Goal: Task Accomplishment & Management: Complete application form

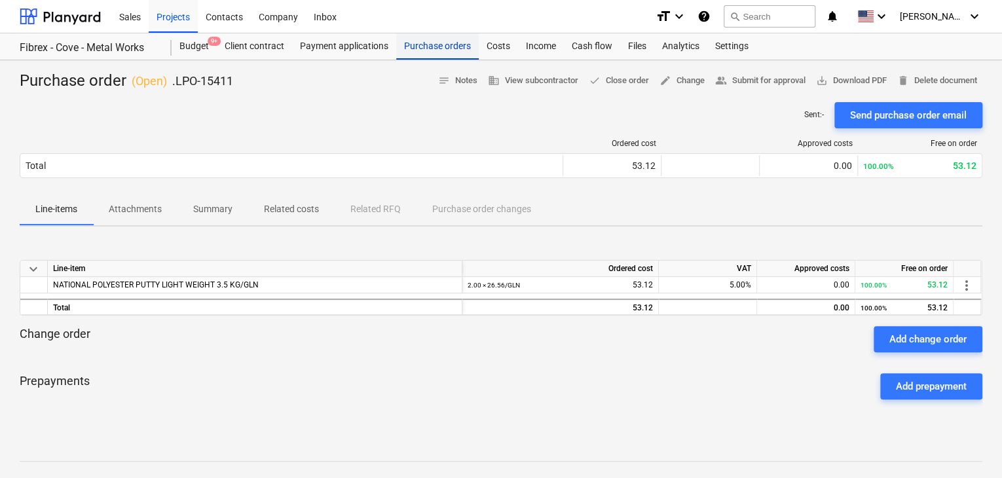
click at [434, 43] on div "Purchase orders" at bounding box center [437, 46] width 83 height 26
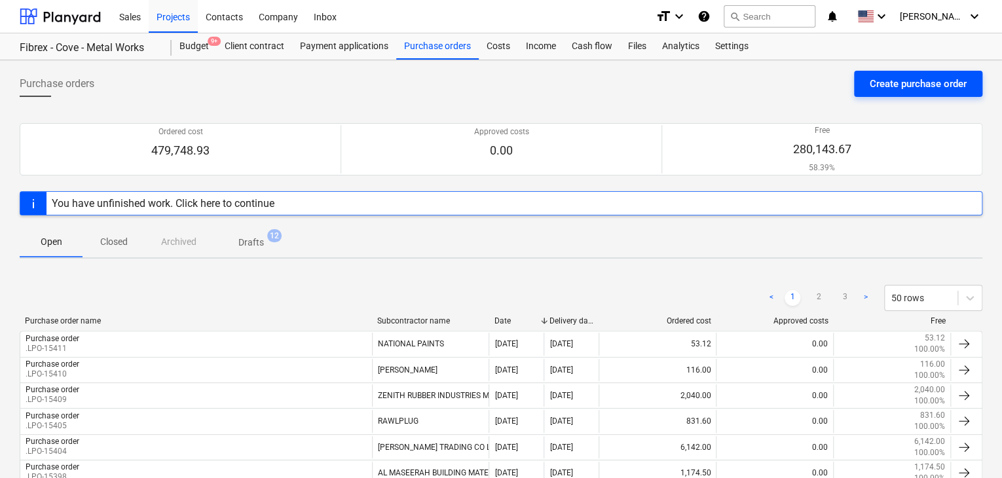
click at [896, 79] on div "Create purchase order" at bounding box center [918, 83] width 97 height 17
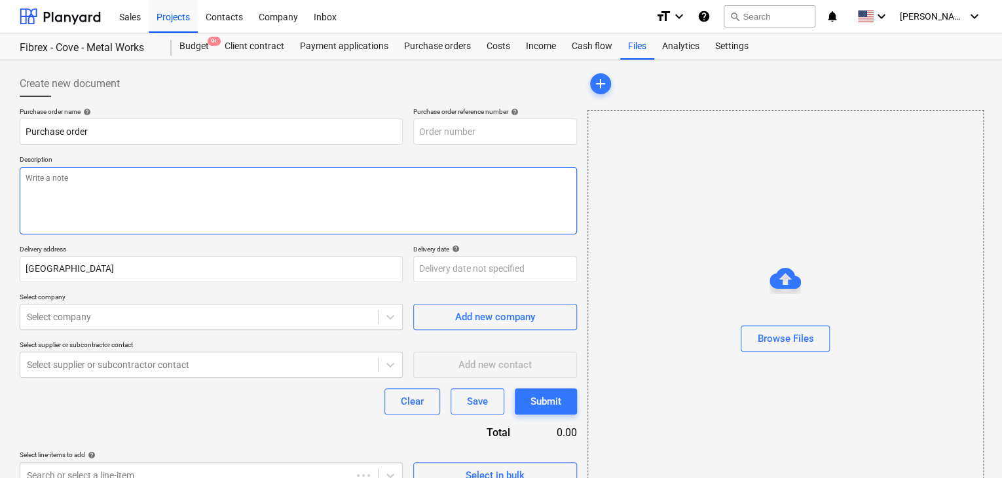
type textarea "x"
type input "FC-01-Metal-PO-283"
click at [442, 176] on textarea at bounding box center [299, 200] width 558 height 67
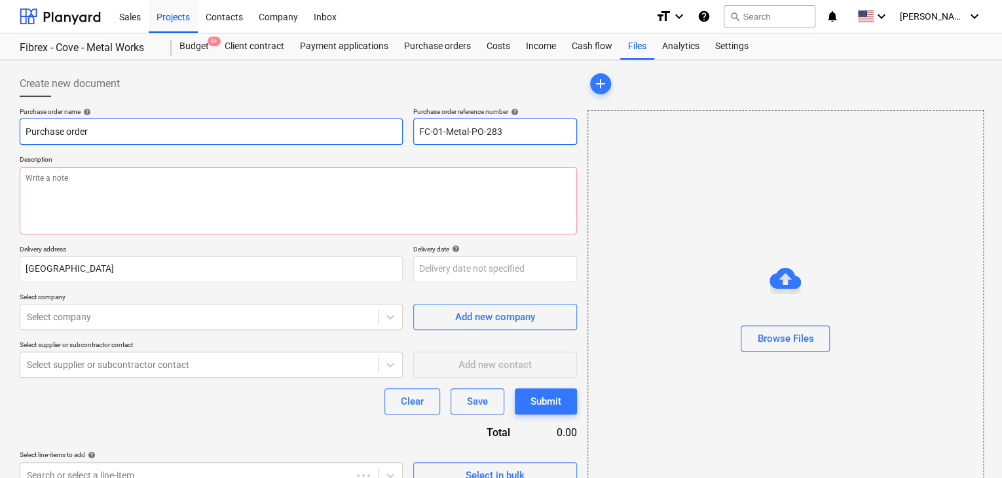
drag, startPoint x: 508, startPoint y: 132, endPoint x: 382, endPoint y: 132, distance: 126.5
click at [382, 132] on div "Purchase order name help Purchase order Purchase order reference number help FC…" at bounding box center [299, 125] width 558 height 37
type textarea "x"
type input "."
type textarea "x"
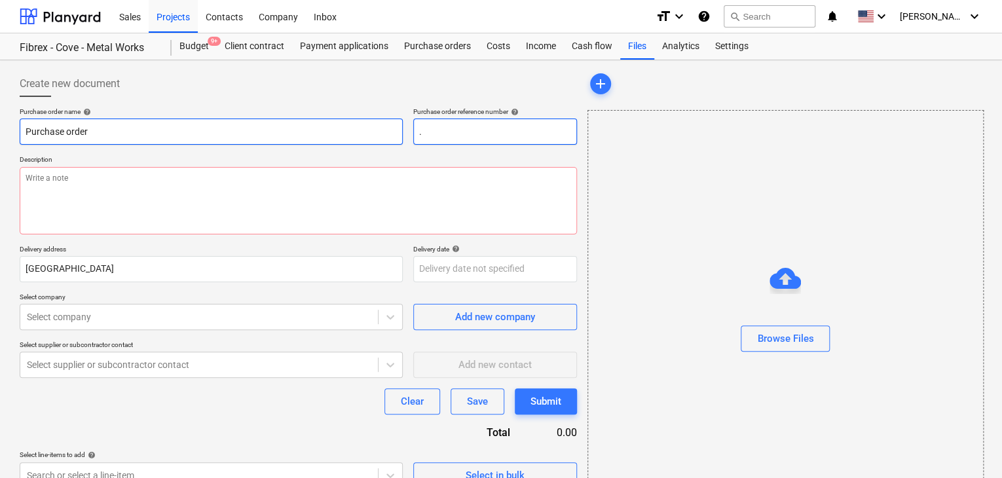
type input ".L"
type textarea "x"
type input ".LP"
type textarea "x"
type input ".LPO"
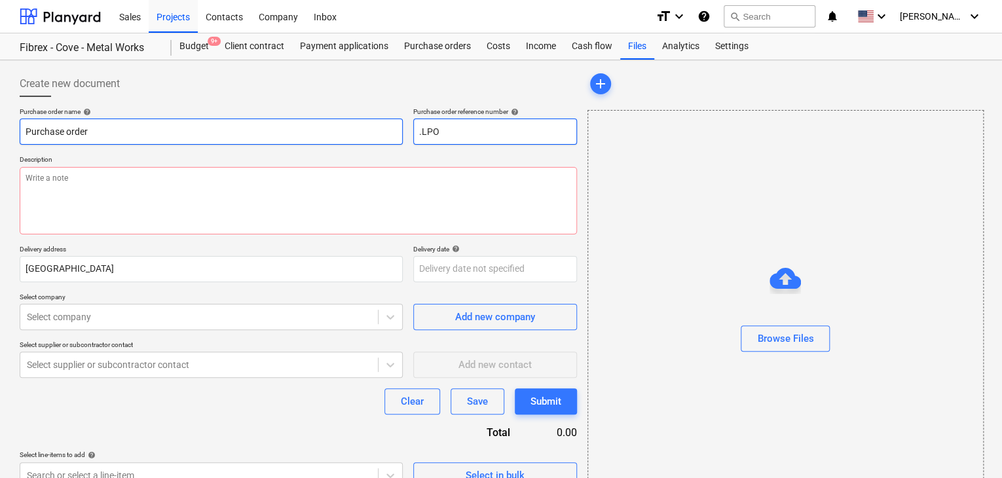
type textarea "x"
type input ".LPO-"
type textarea "x"
type input ".LPO-1"
type textarea "x"
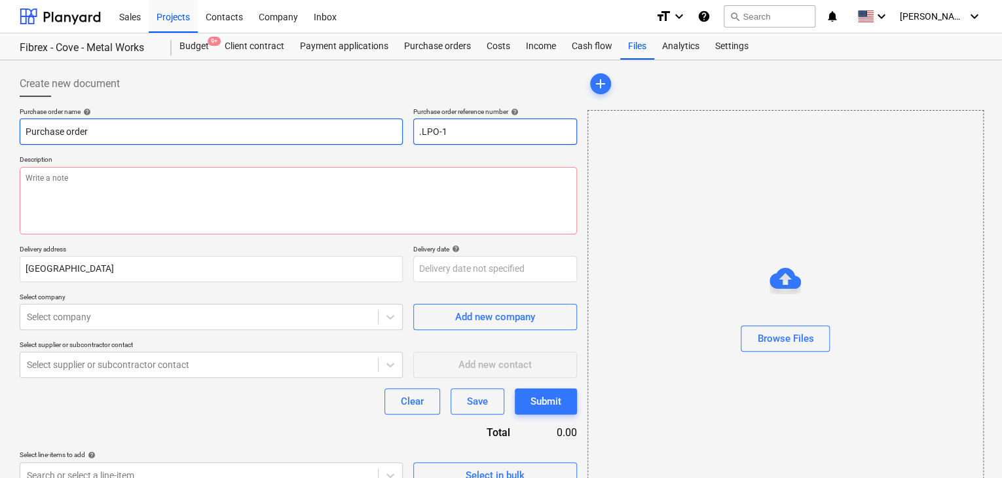
type input ".LPO-15"
type textarea "x"
type input ".LPO-154"
type textarea "x"
type input ".LPO-1541"
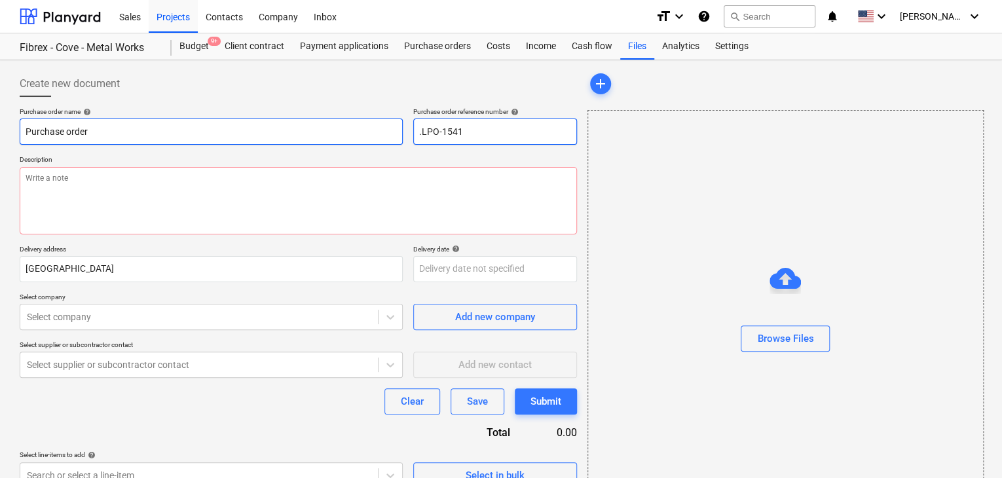
type textarea "x"
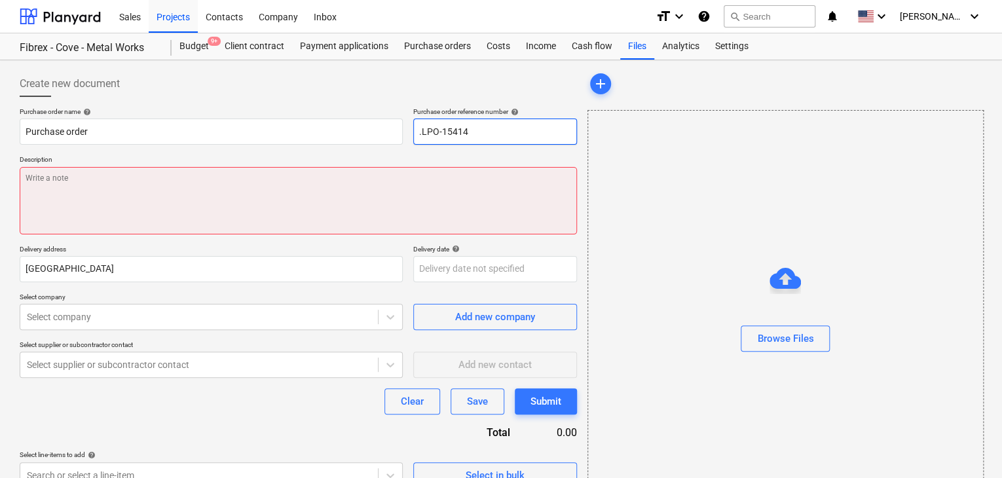
type input ".LPO-15414"
click at [288, 192] on textarea at bounding box center [299, 200] width 558 height 67
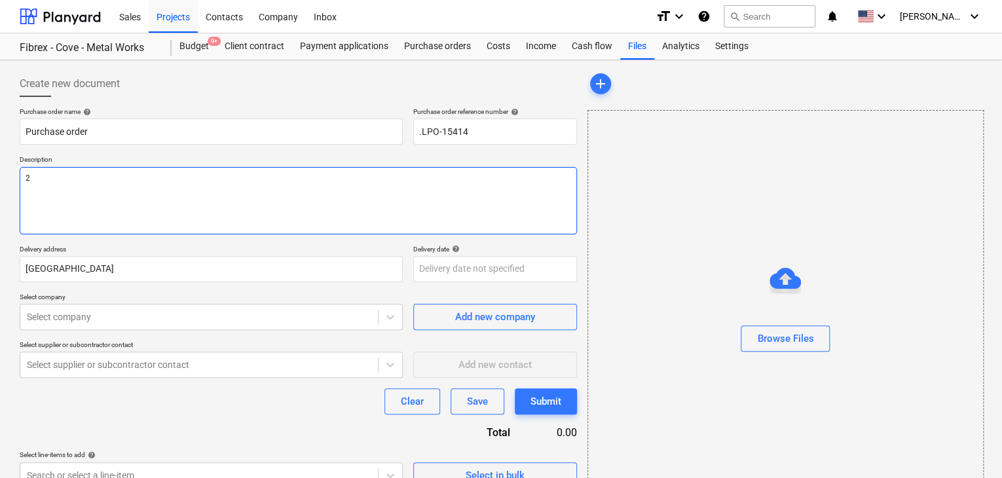
type textarea "x"
type textarea "2"
type textarea "x"
type textarea "27"
type textarea "x"
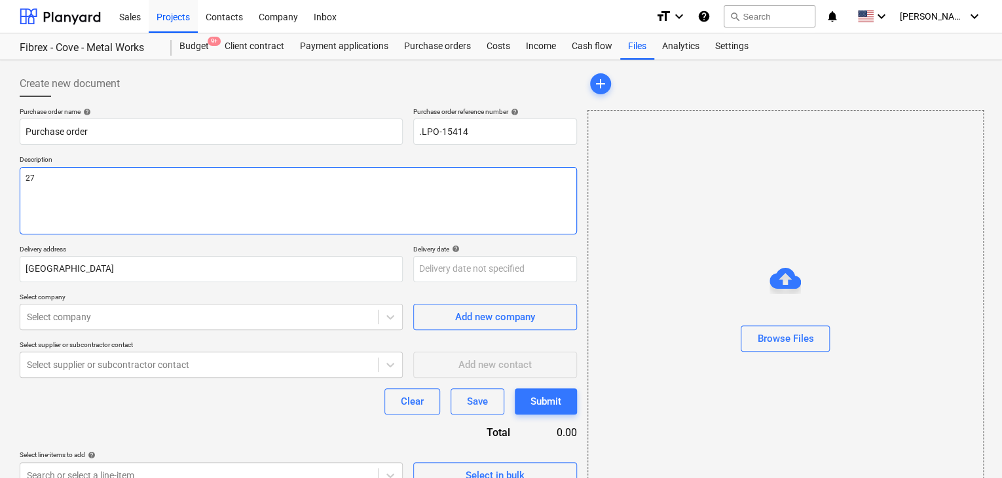
type textarea "27/"
type textarea "x"
type textarea "27/A"
type textarea "x"
type textarea "27/AU"
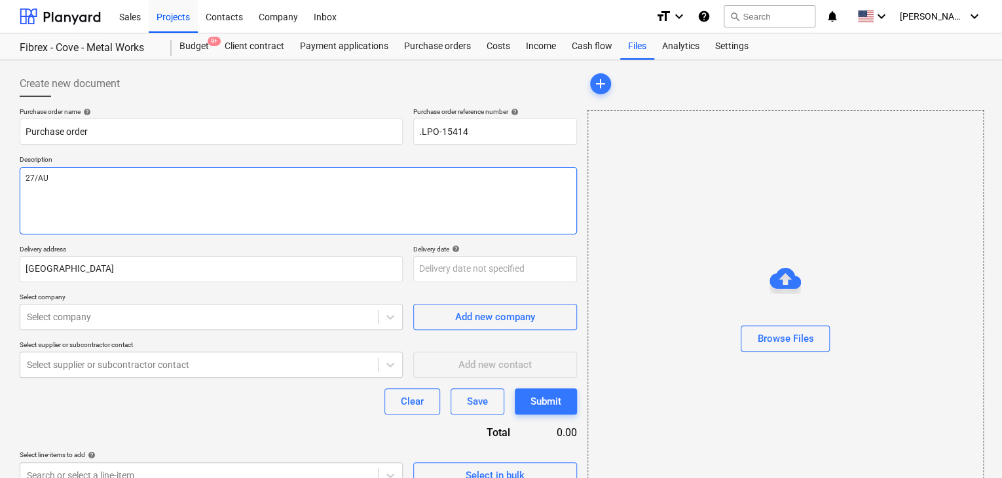
type textarea "x"
type textarea "27/AUG"
type textarea "x"
type textarea "27/AUG/"
type textarea "x"
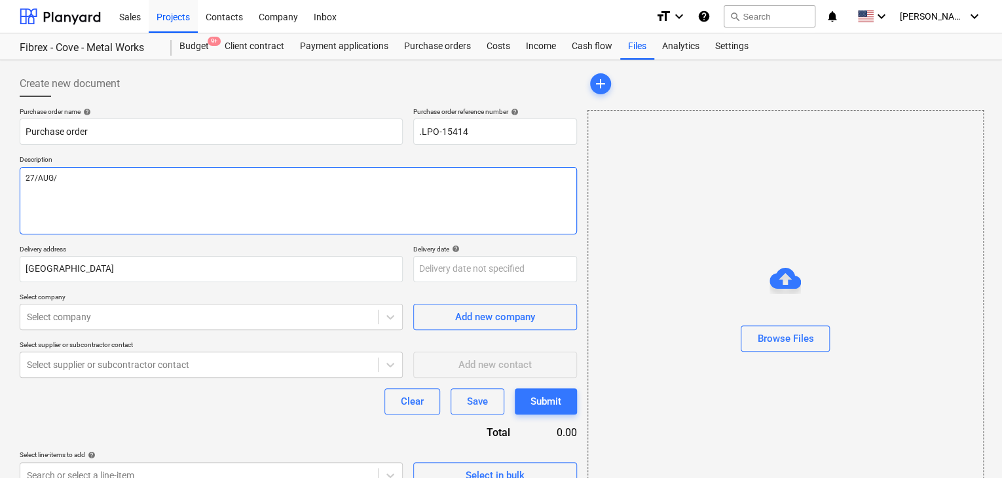
type textarea "27/[DATE]"
type textarea "x"
type textarea "[DATE]"
type textarea "x"
type textarea "[DATE]"
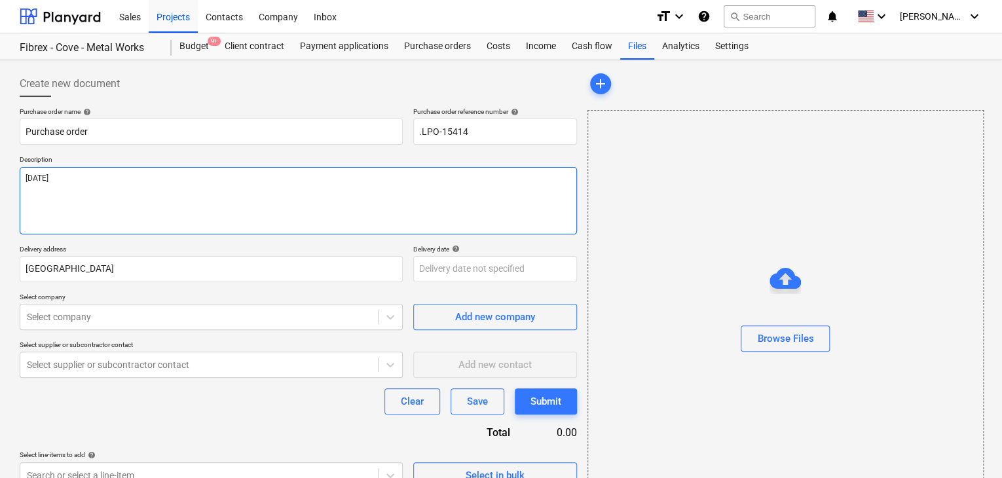
type textarea "x"
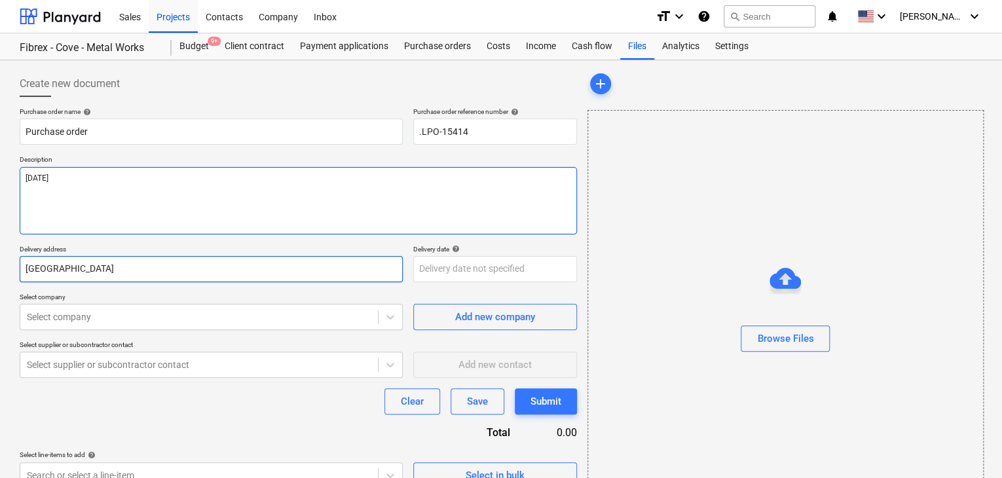
type textarea "[DATE]"
click at [83, 278] on input "[GEOGRAPHIC_DATA]" at bounding box center [211, 269] width 383 height 26
type textarea "x"
type input "Duba"
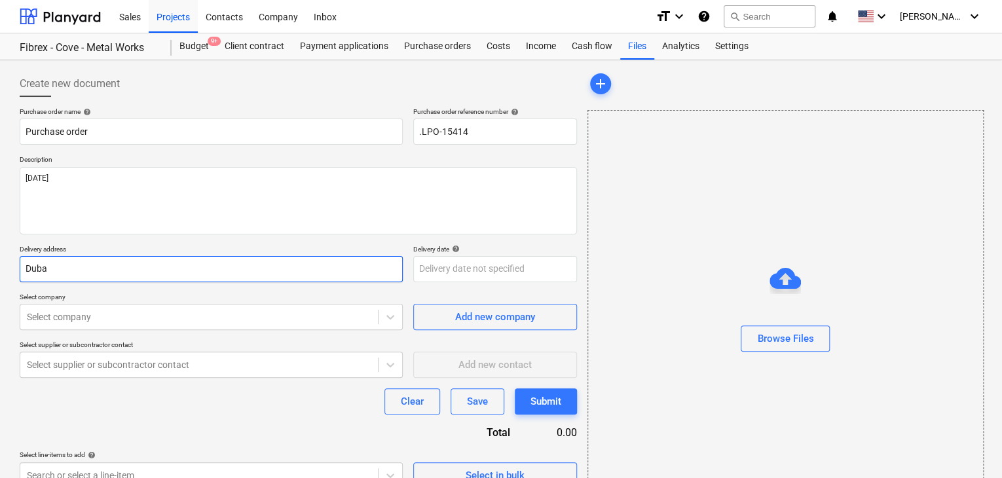
type textarea "x"
type input "Dub"
type textarea "x"
type input "Du"
type textarea "x"
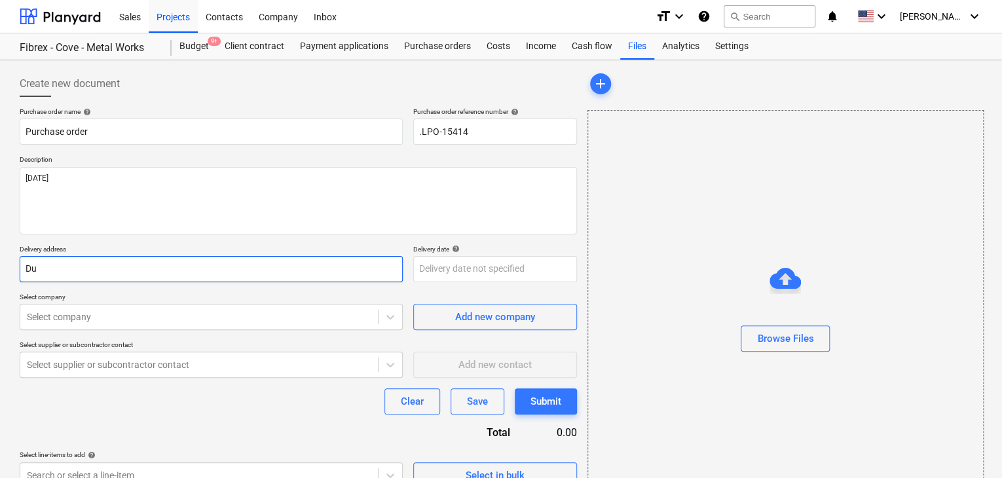
type input "D"
type textarea "x"
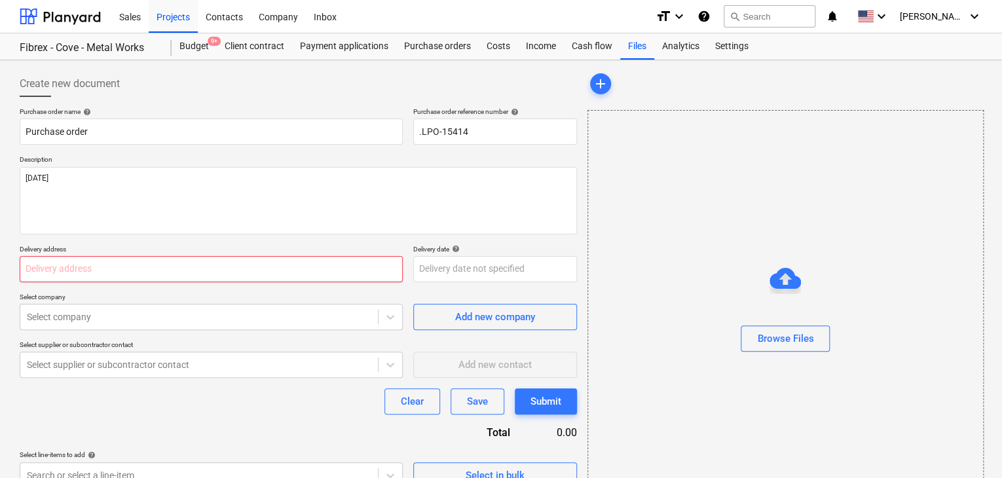
type textarea "x"
type input "L"
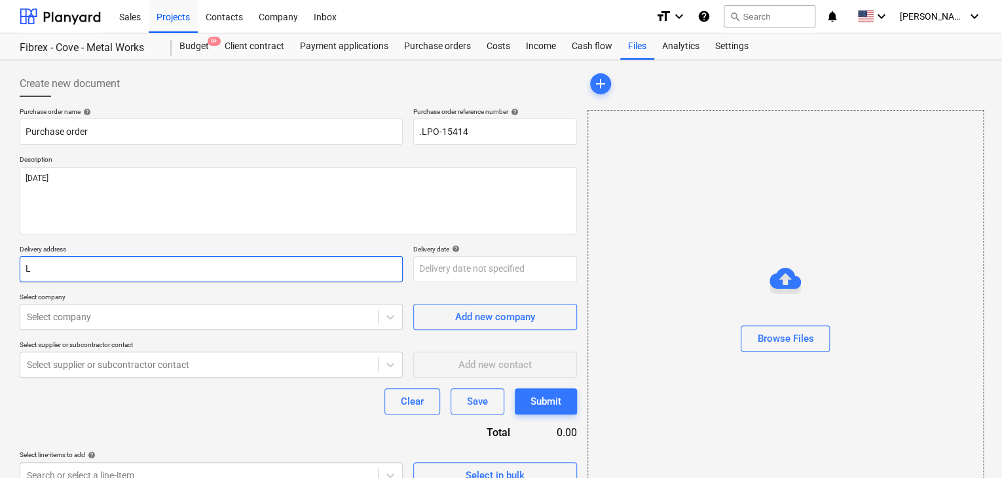
type textarea "x"
type input "LU"
type textarea "x"
type input "LUC"
type textarea "x"
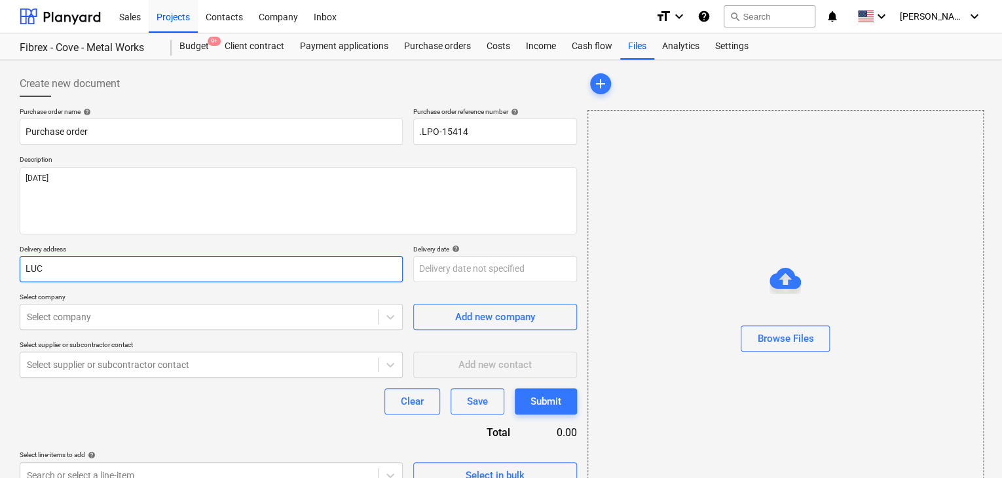
type input "LUCK"
type textarea "x"
type input "LUCKY"
type textarea "x"
type input "LUCKY"
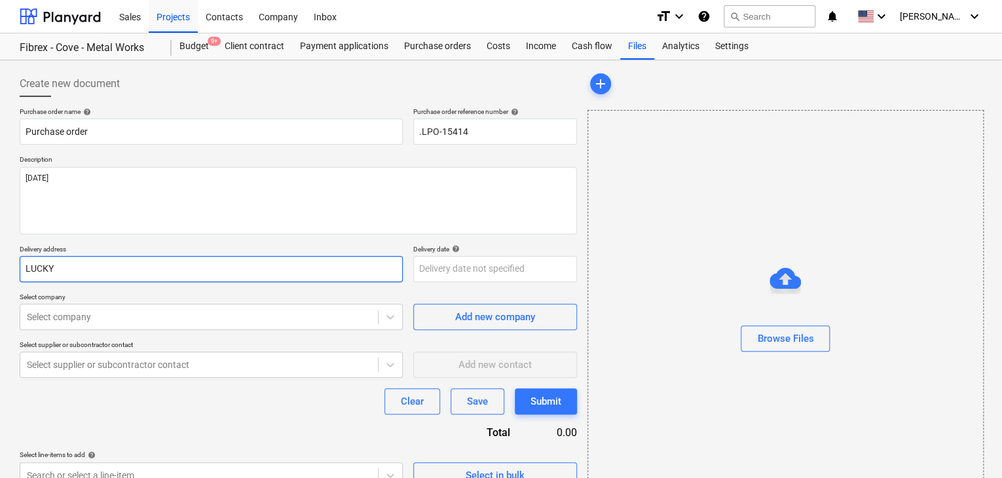
type textarea "x"
type input "LUCKY EN"
type textarea "x"
type input "LUCKY ENG"
type textarea "x"
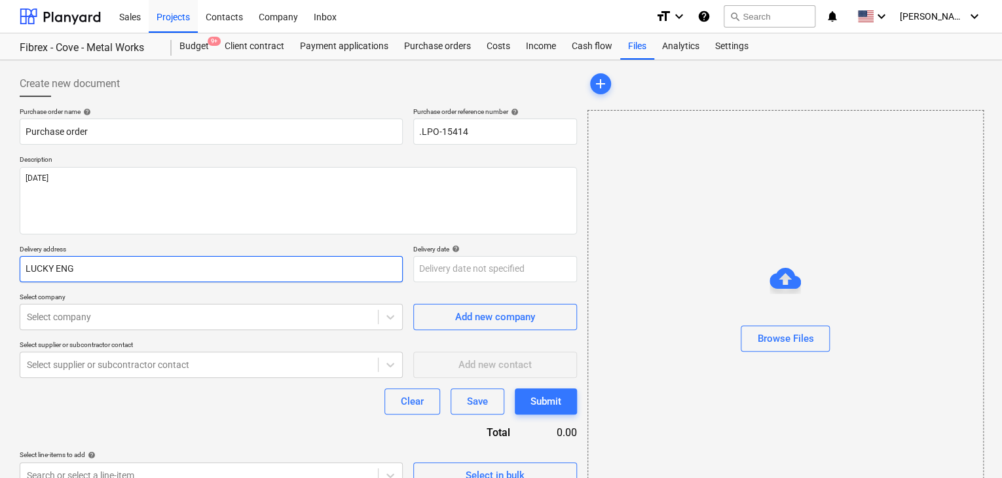
type input "LUCKY ENGI"
type textarea "x"
type input "LUCKY ENGIN"
type textarea "x"
type input "LUCKY ENGINE"
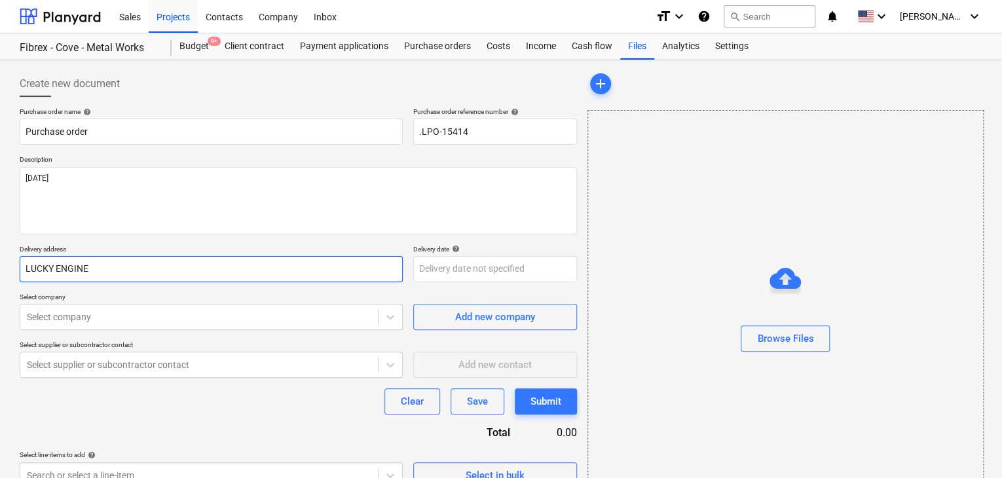
type textarea "x"
type input "LUCKY ENGINEE"
type textarea "x"
type input "LUCKY ENGINEER"
type textarea "x"
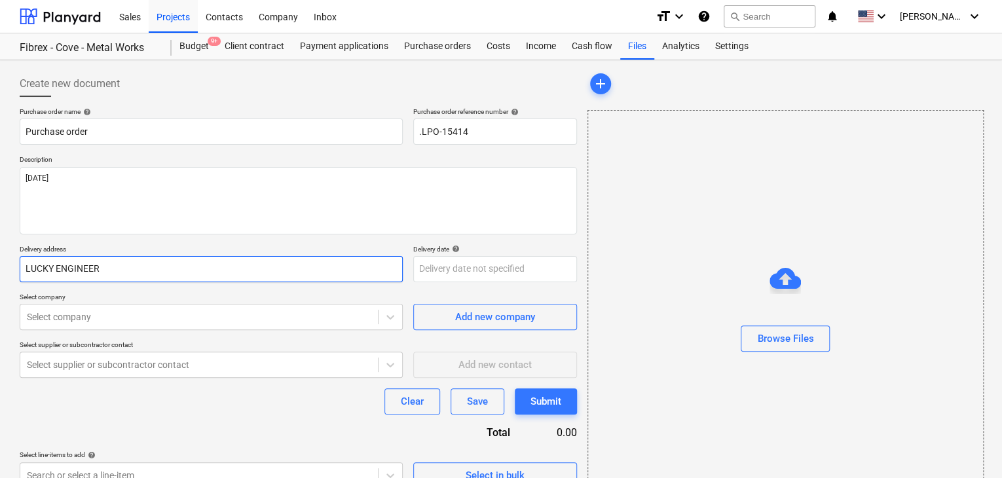
type input "LUCKY ENGINEERI"
type textarea "x"
type input "LUCKY ENGINEERIN"
type textarea "x"
type input "LUCKY ENGINEERING"
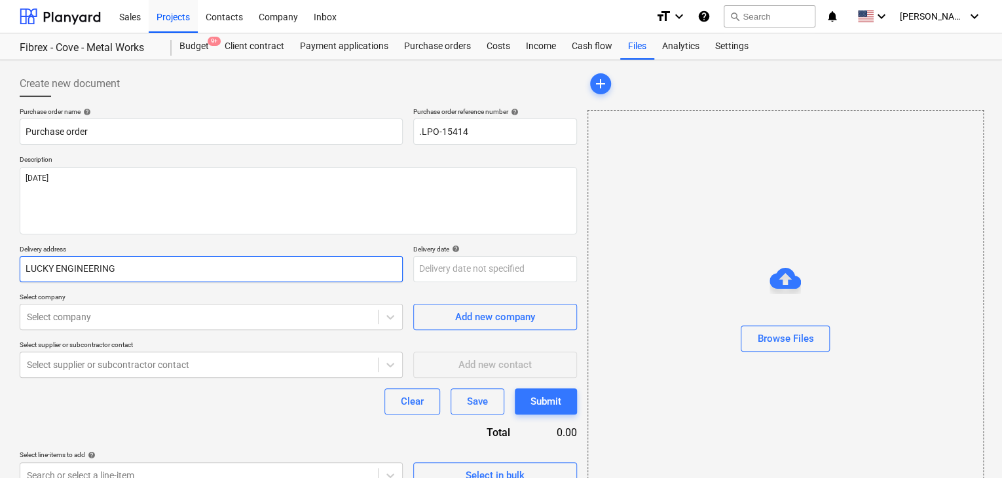
type textarea "x"
type input "LUCKY ENGINEERING S"
type textarea "x"
type input "LUCKY ENGINEERING SE"
type textarea "x"
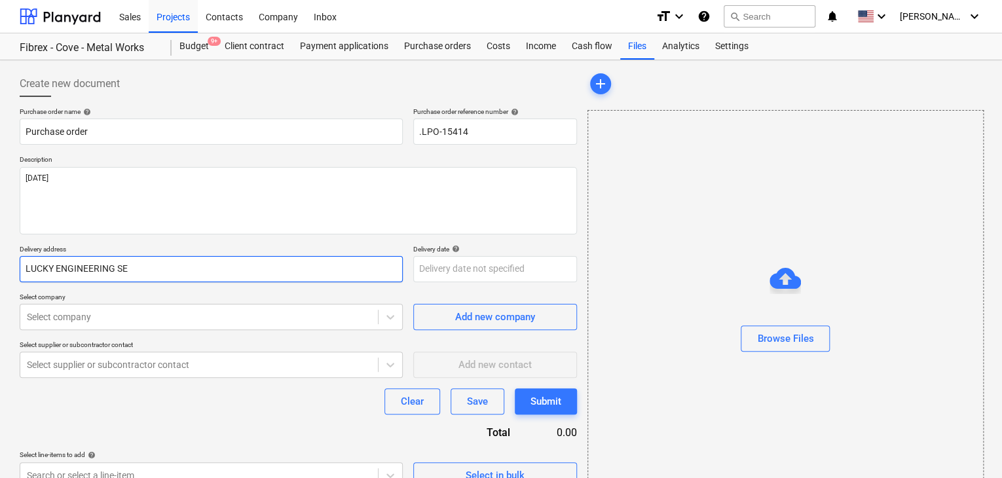
type input "LUCKY ENGINEERING SER"
type textarea "x"
type input "LUCKY ENGINEERING SERV"
type textarea "x"
type input "LUCKY ENGINEERING SERVI"
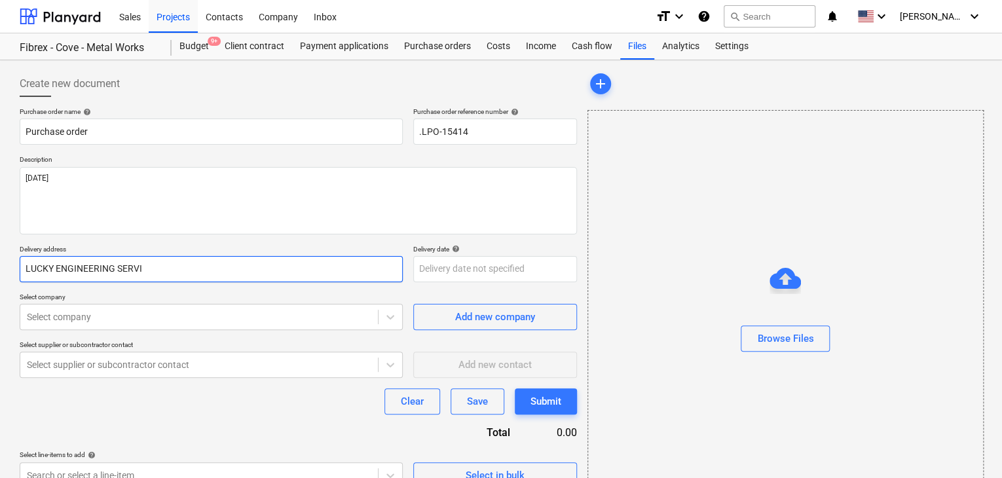
type textarea "x"
type input "LUCKY ENGINEERING SERVIC"
type textarea "x"
type input "LUCKY ENGINEERING SERVICE"
type textarea "x"
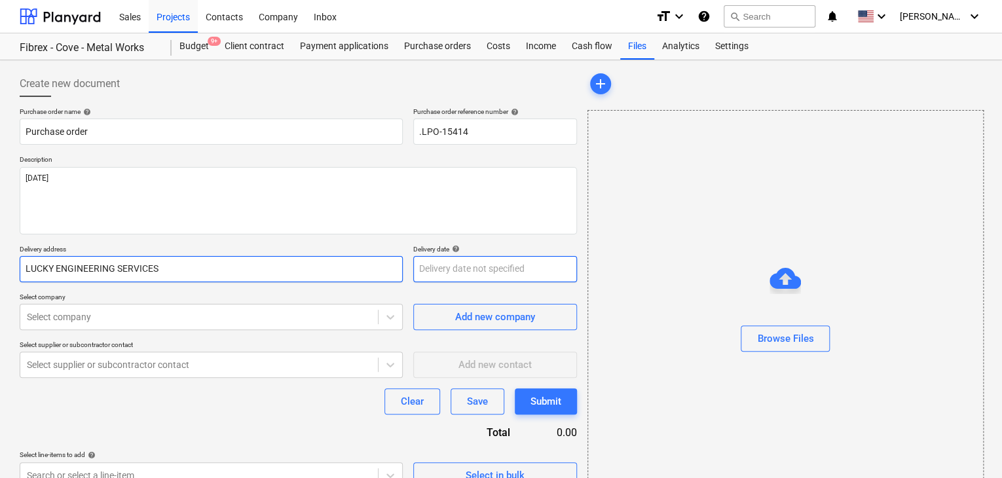
type input "LUCKY ENGINEERING SERVICES"
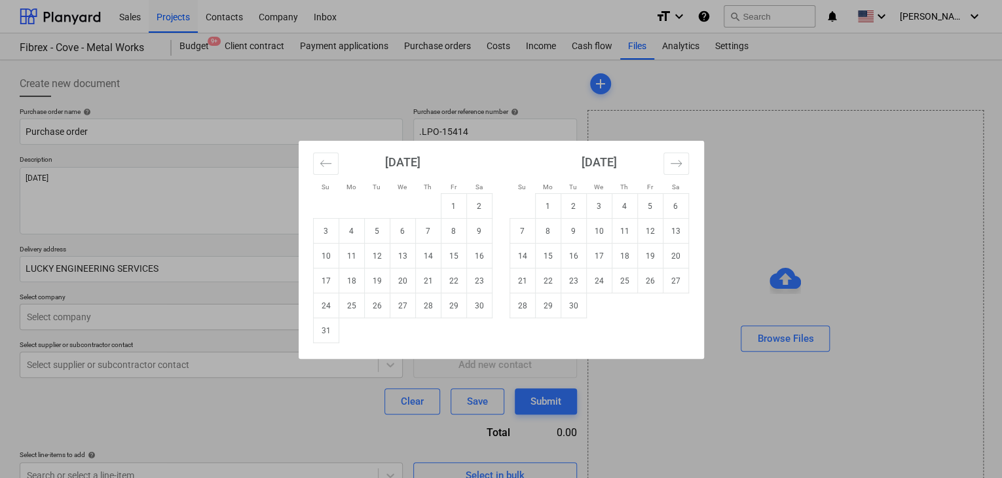
click at [423, 273] on body "Sales Projects Contacts Company Inbox format_size keyboard_arrow_down help sear…" at bounding box center [501, 239] width 1002 height 478
drag, startPoint x: 334, startPoint y: 332, endPoint x: 154, endPoint y: 338, distance: 180.3
click at [334, 332] on td "31" at bounding box center [326, 330] width 26 height 25
type textarea "x"
type input "[DATE]"
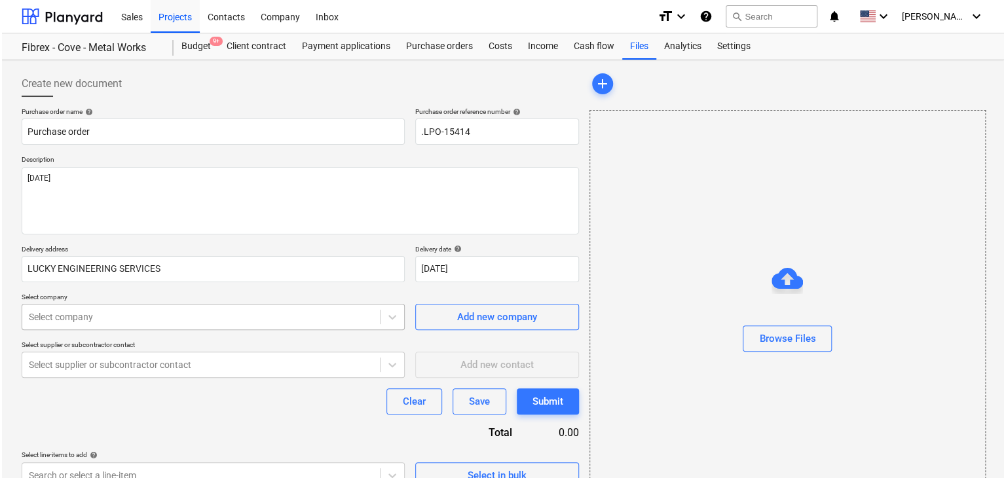
scroll to position [47, 0]
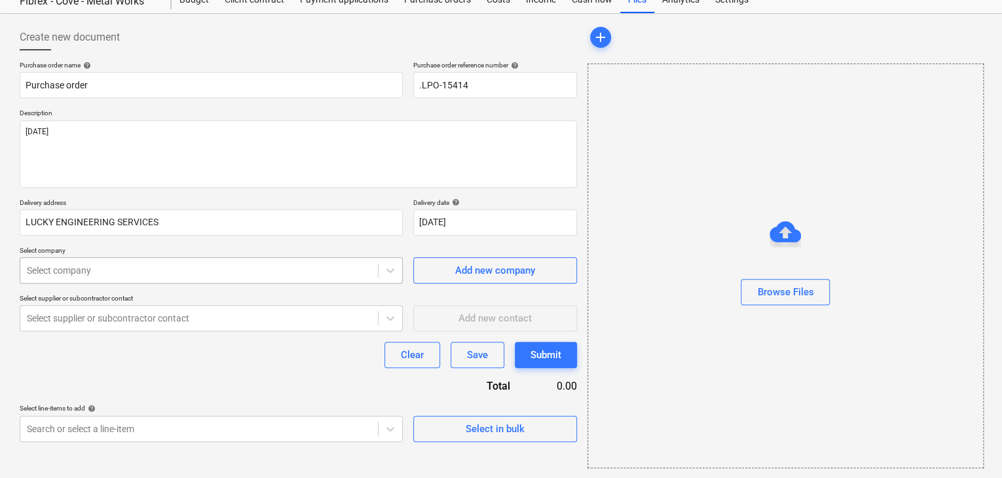
click at [135, 313] on body "Sales Projects Contacts Company Inbox format_size keyboard_arrow_down help sear…" at bounding box center [501, 192] width 1002 height 478
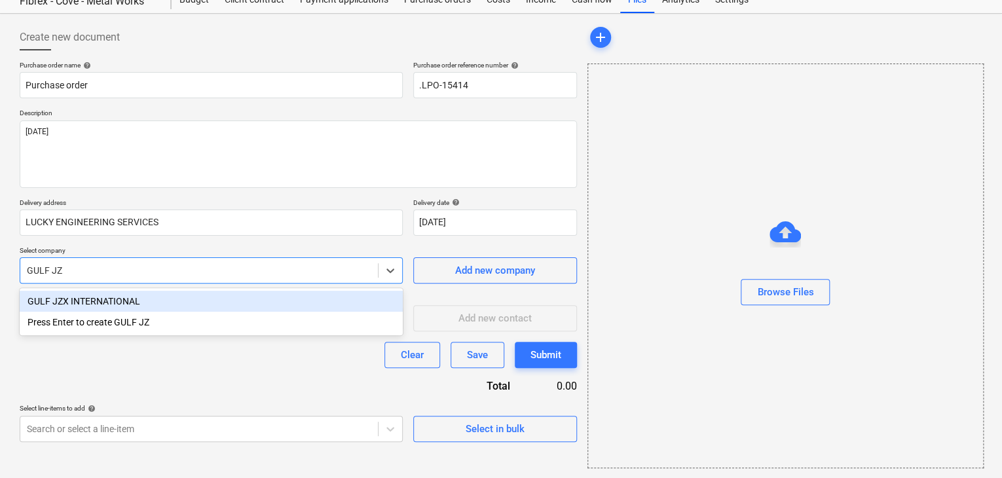
type input "GULF JZX"
click at [137, 303] on div "GULF JZX INTERNATIONAL" at bounding box center [211, 301] width 383 height 21
type textarea "x"
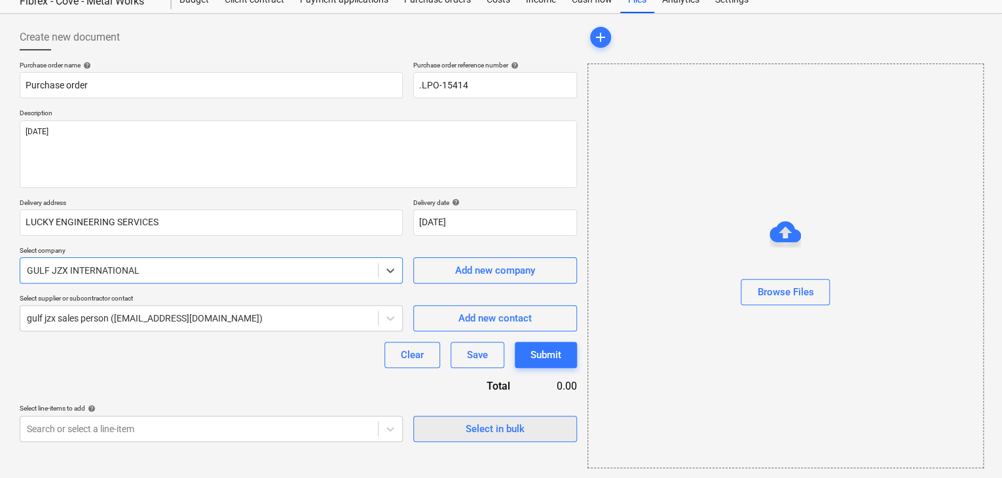
click at [460, 425] on span "Select in bulk" at bounding box center [495, 429] width 131 height 17
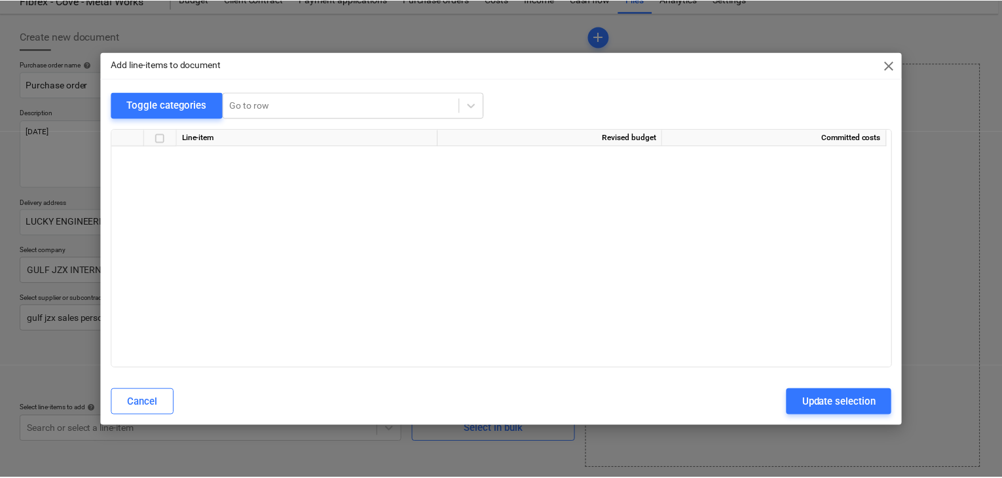
scroll to position [15225, 0]
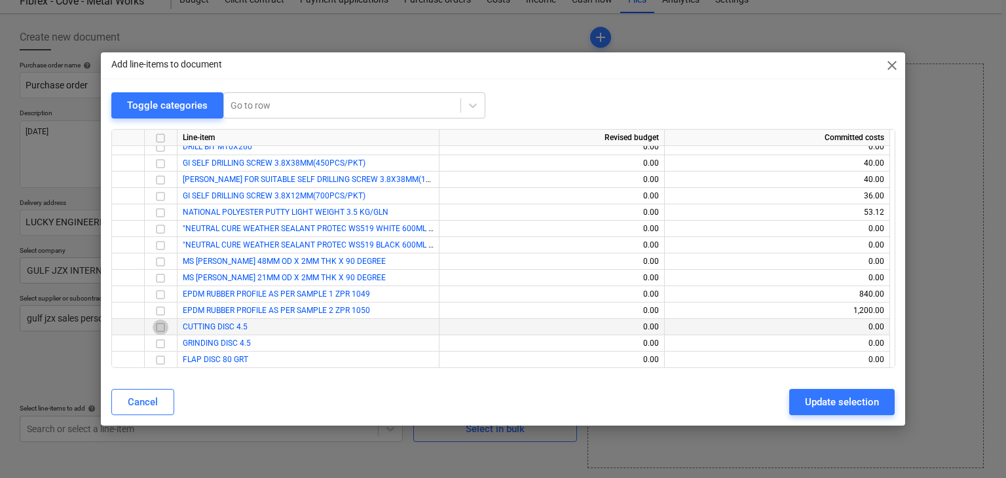
click at [160, 330] on input "checkbox" at bounding box center [161, 328] width 16 height 16
click at [155, 347] on input "checkbox" at bounding box center [161, 344] width 16 height 16
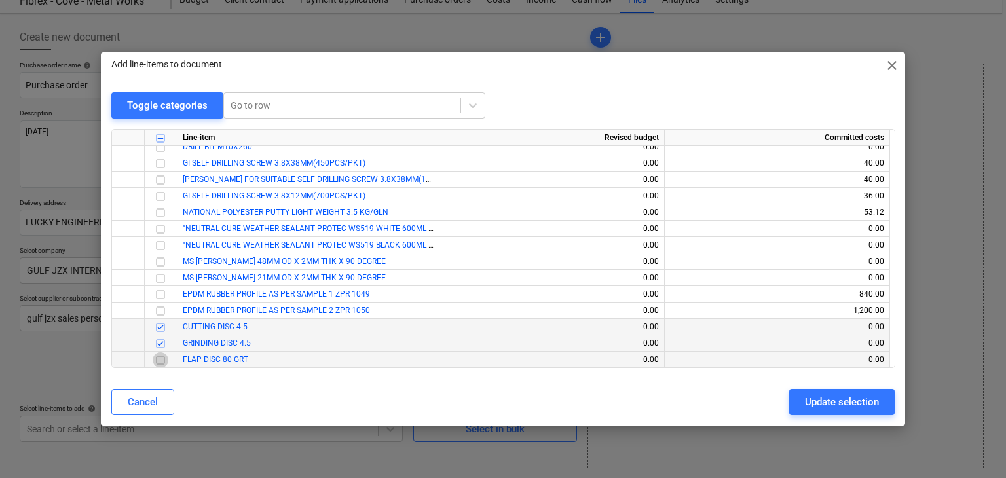
click at [153, 359] on input "checkbox" at bounding box center [161, 361] width 16 height 16
drag, startPoint x: 813, startPoint y: 399, endPoint x: 581, endPoint y: 399, distance: 232.6
click at [814, 399] on div "Update selection" at bounding box center [842, 402] width 74 height 17
type textarea "x"
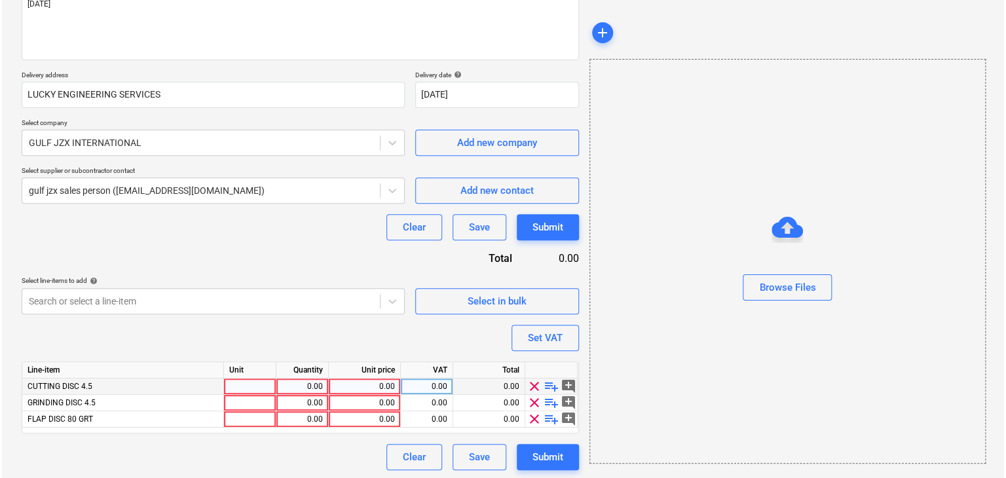
scroll to position [176, 0]
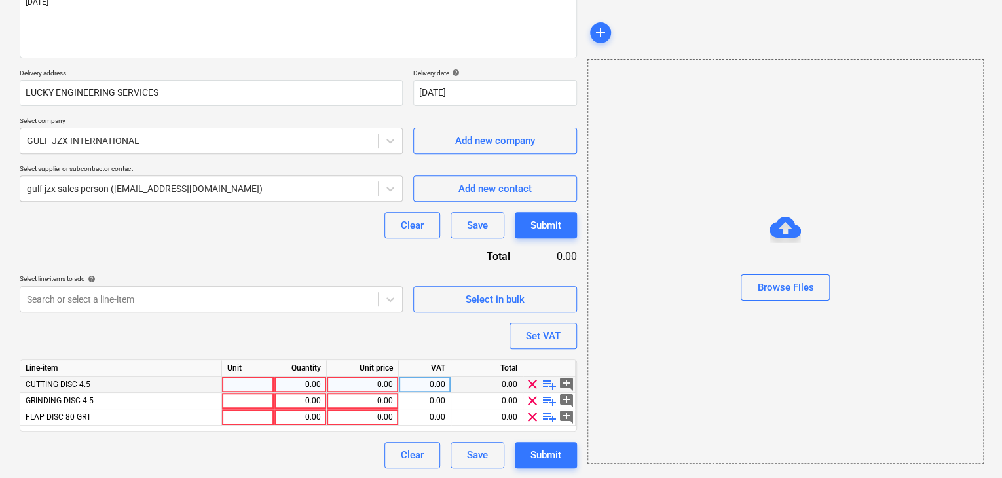
click at [233, 389] on div at bounding box center [248, 385] width 52 height 16
type input "NOS"
type textarea "x"
type input "NOS"
type textarea "x"
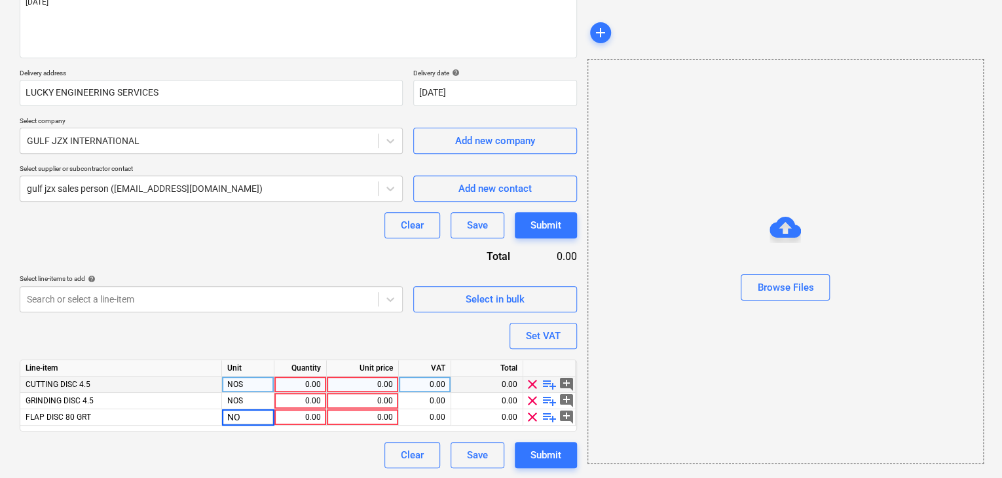
type input "NOS"
type textarea "x"
click at [303, 383] on div "0.00" at bounding box center [300, 385] width 41 height 16
type input "200"
type textarea "x"
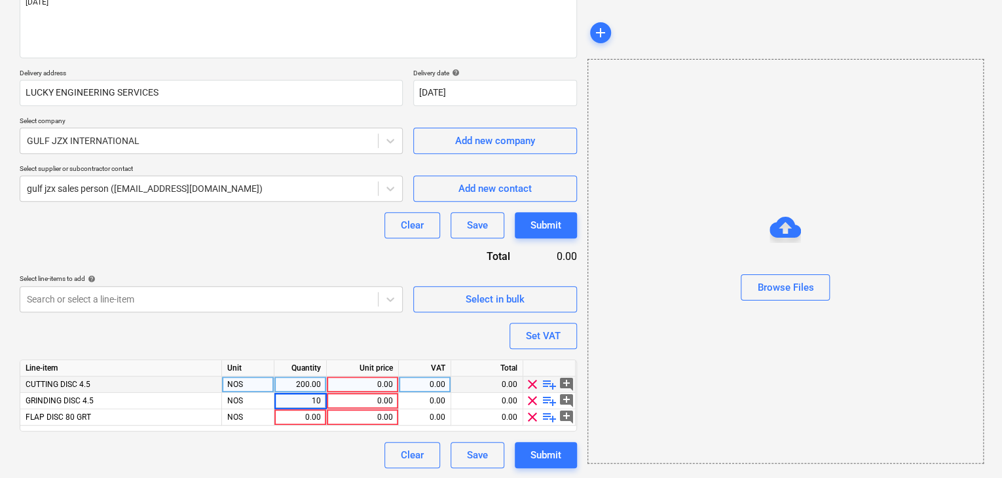
type input "100"
type textarea "x"
type input "100"
type textarea "x"
click at [358, 380] on div "0.00" at bounding box center [362, 385] width 61 height 16
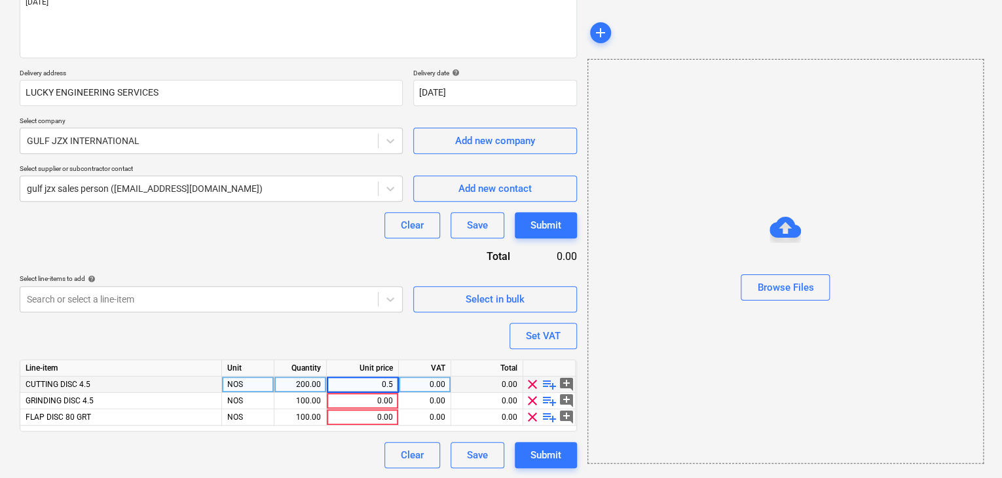
type input "0.50"
type textarea "x"
type input "1.40"
type textarea "x"
type input "1.40"
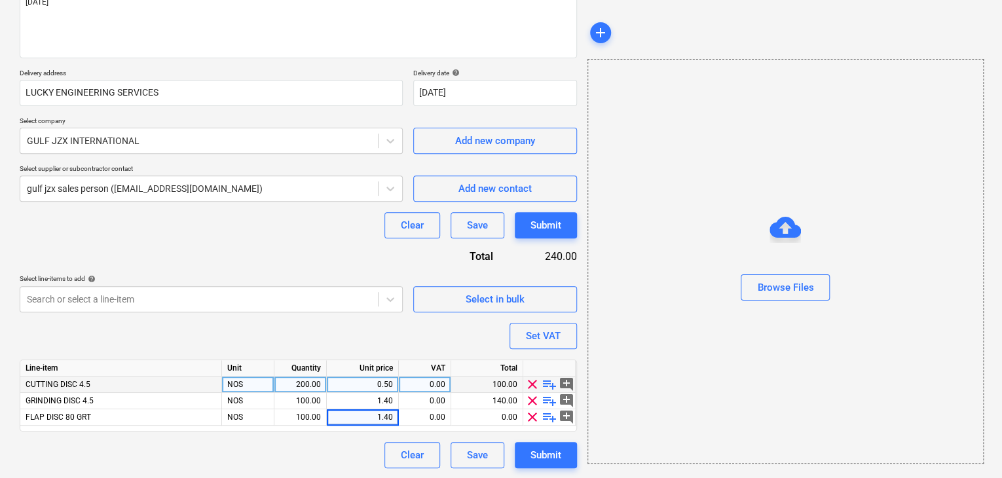
type textarea "x"
click at [637, 355] on div "Browse Files" at bounding box center [786, 261] width 396 height 405
click at [569, 336] on button "Set VAT" at bounding box center [543, 336] width 67 height 26
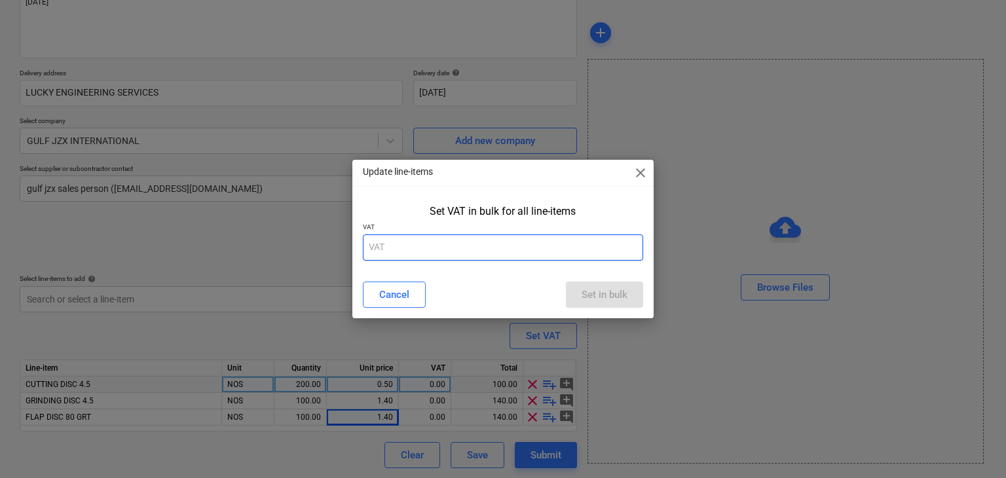
click at [475, 253] on input "text" at bounding box center [503, 248] width 281 height 26
type input "5"
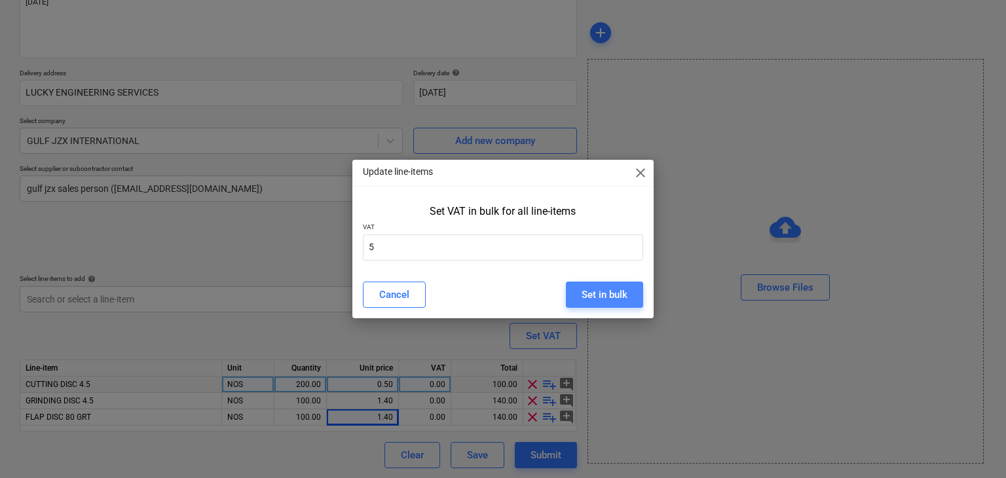
click at [579, 286] on button "Set in bulk" at bounding box center [604, 295] width 77 height 26
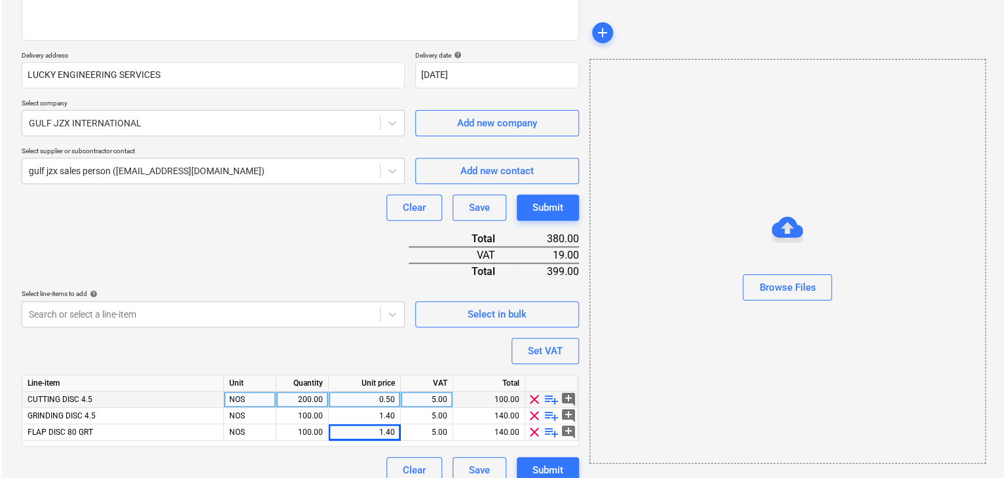
scroll to position [209, 0]
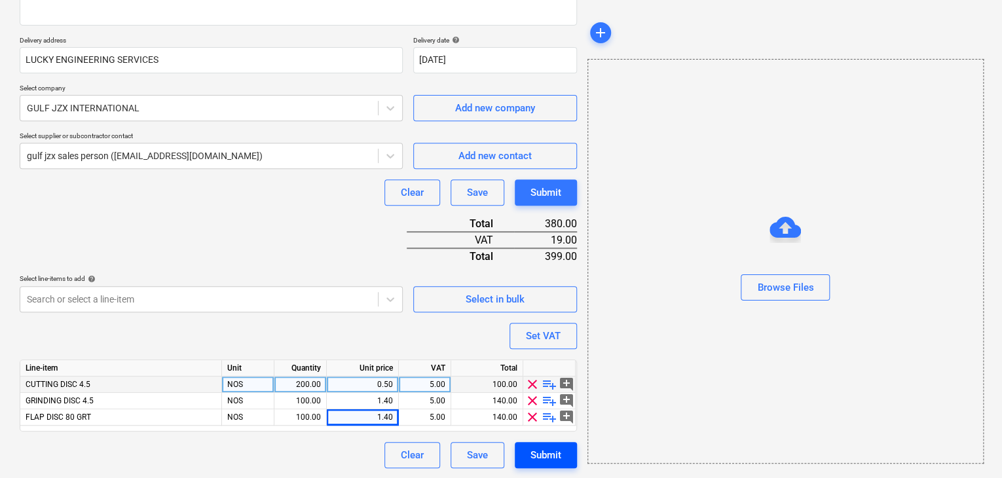
click at [556, 445] on button "Submit" at bounding box center [546, 455] width 62 height 26
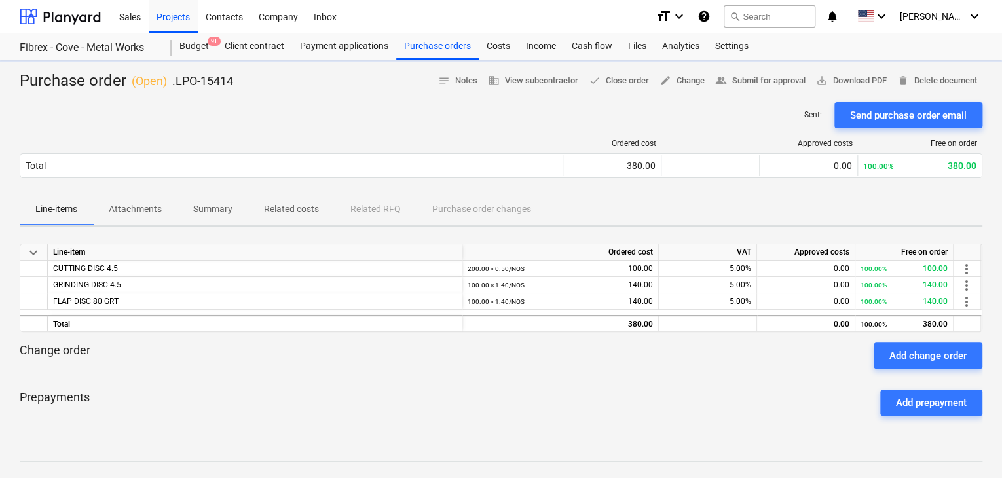
click at [869, 78] on span "save_alt Download PDF" at bounding box center [851, 80] width 71 height 15
click at [429, 52] on div "Purchase orders" at bounding box center [437, 46] width 83 height 26
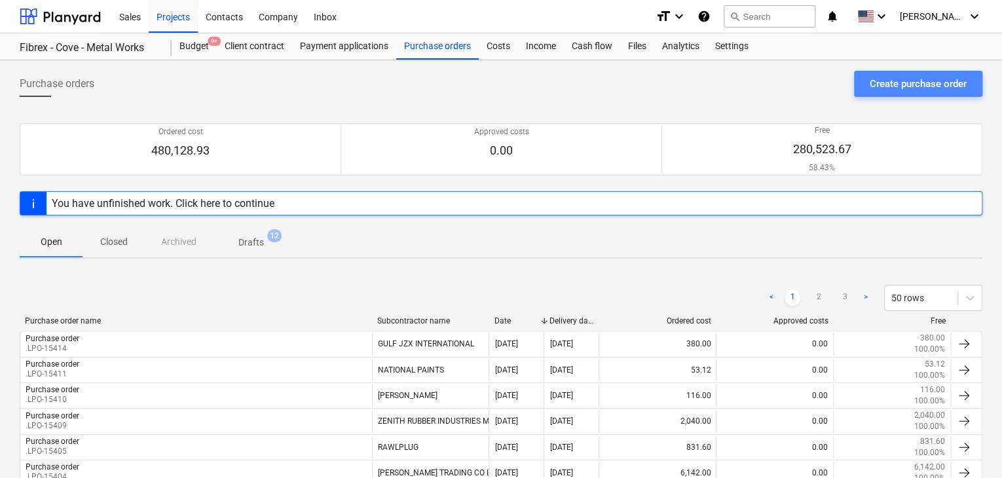
click at [896, 79] on div "Create purchase order" at bounding box center [918, 83] width 97 height 17
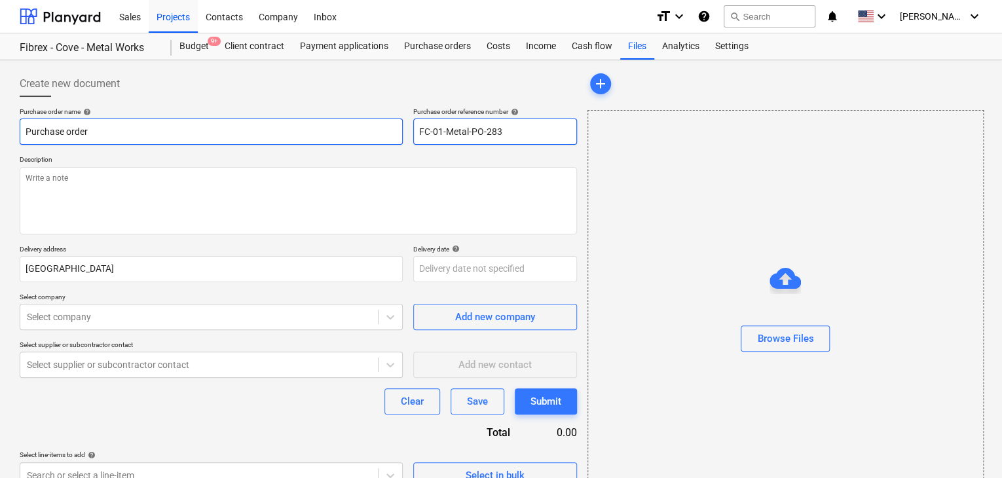
drag, startPoint x: 508, startPoint y: 128, endPoint x: 377, endPoint y: 131, distance: 131.1
click at [377, 131] on div "Purchase order name help Purchase order Purchase order reference number help FC…" at bounding box center [299, 125] width 558 height 37
type textarea "x"
type input "FC-01-Metal-PO-284"
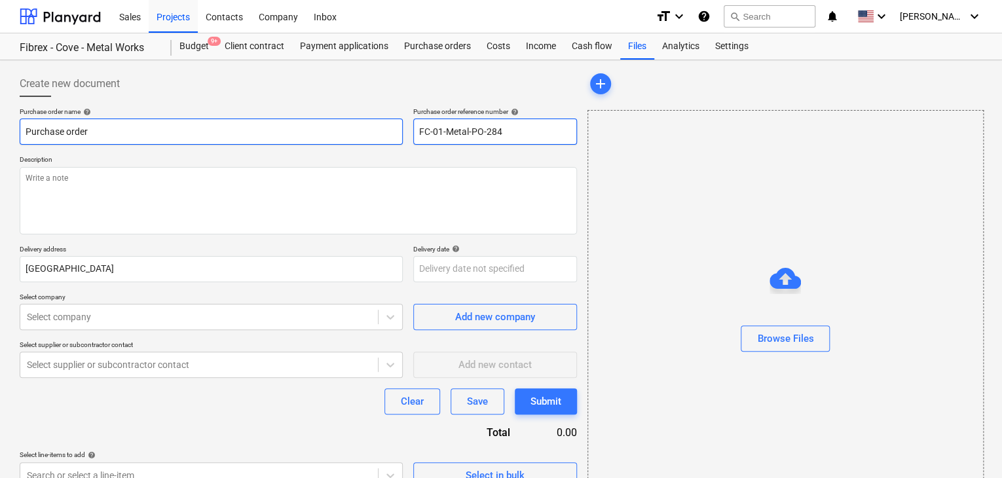
type textarea "x"
type input "FC-01-Metal-PO-284L"
type textarea "x"
type input "FC-01-Metal-PO-284LP"
type textarea "x"
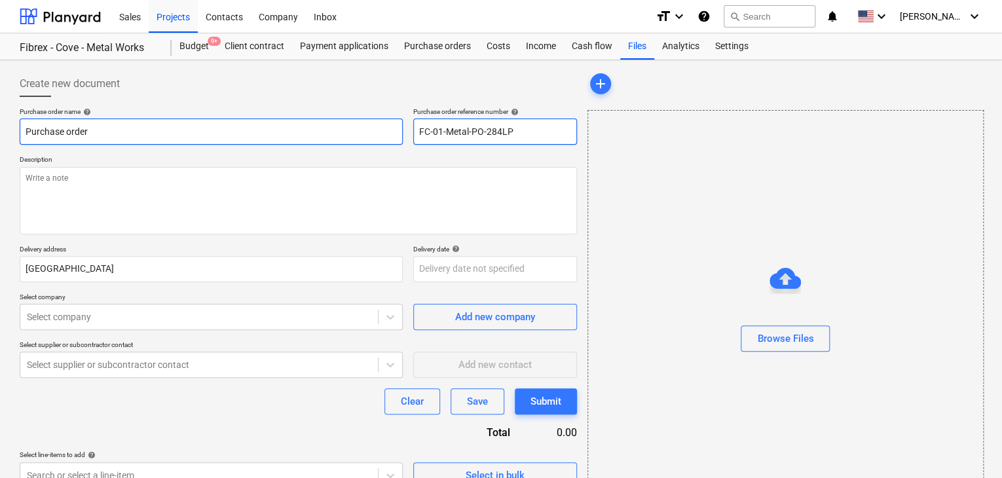
type input "FC-01-Metal-PO-284LPO"
type textarea "x"
type input "FC-01-Metal-PO-284LPO-"
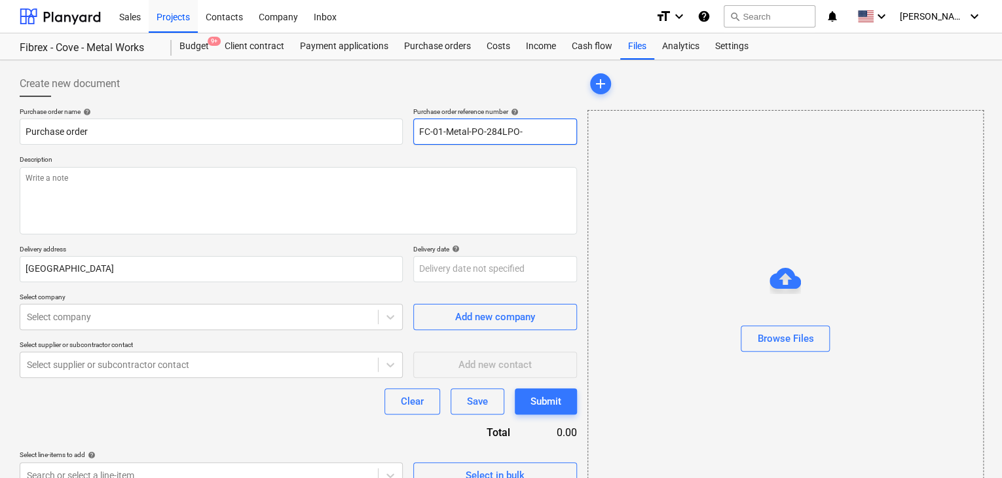
click at [501, 129] on input "FC-01-Metal-PO-284LPO-" at bounding box center [495, 132] width 164 height 26
type textarea "x"
type input "FC-01-Metal-PO-2LPO-"
type textarea "x"
type input "FC-01-Metal-PO-LPO-"
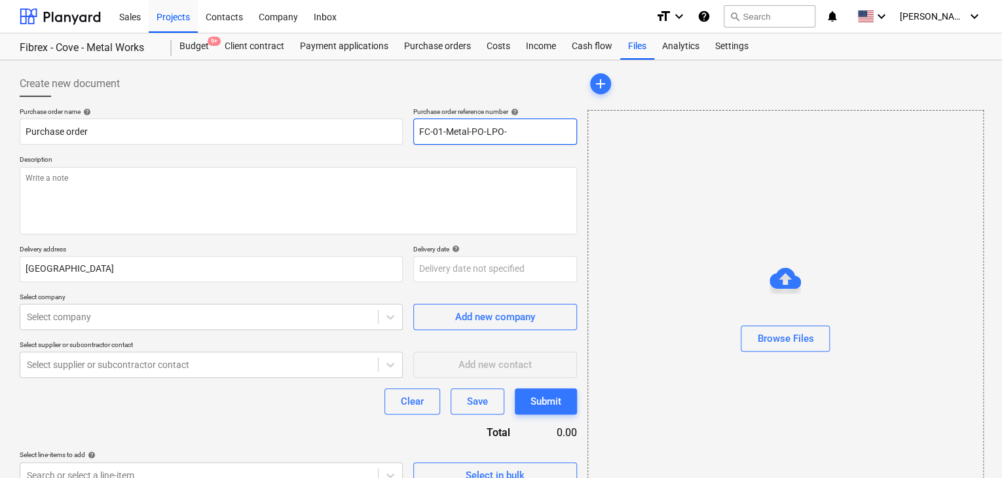
type textarea "x"
type input "FC-01-Metal-POLPO-"
type textarea "x"
type input "FC-01-Metal-PLPO-"
type textarea "x"
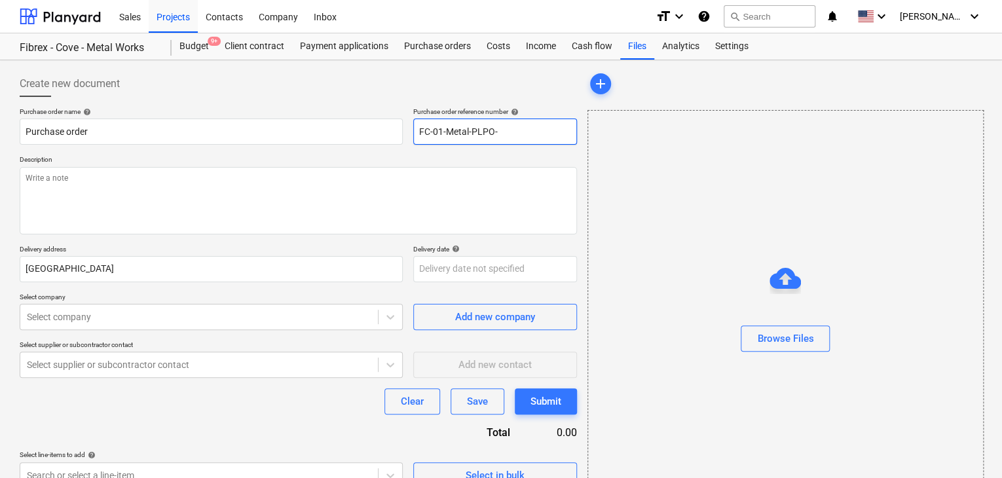
type input "FC-01-Metal-LPO-"
type textarea "x"
type input "FC-01-MetalLPO-"
type textarea "x"
type input "FC-01-MetaLPO-"
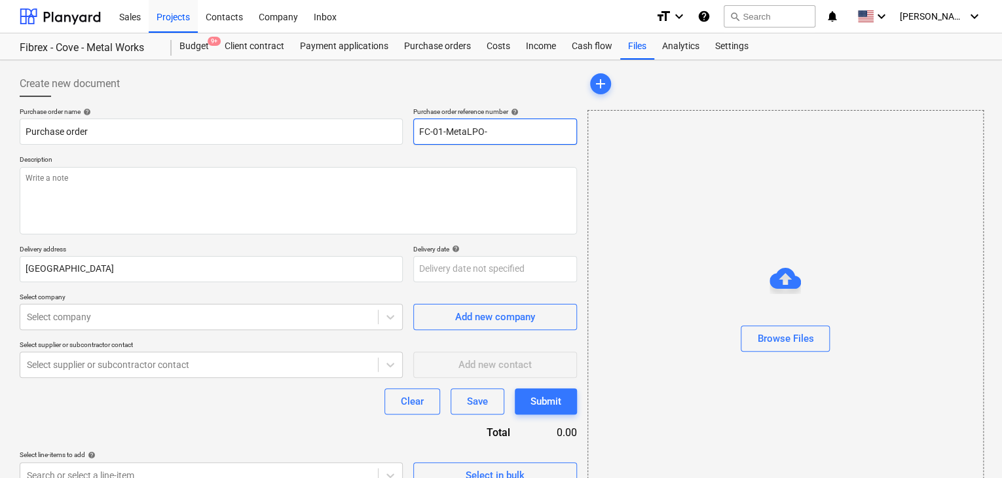
type textarea "x"
type input "FC-01-MeLPO-"
type textarea "x"
type input "FC-01-LPO-"
type textarea "x"
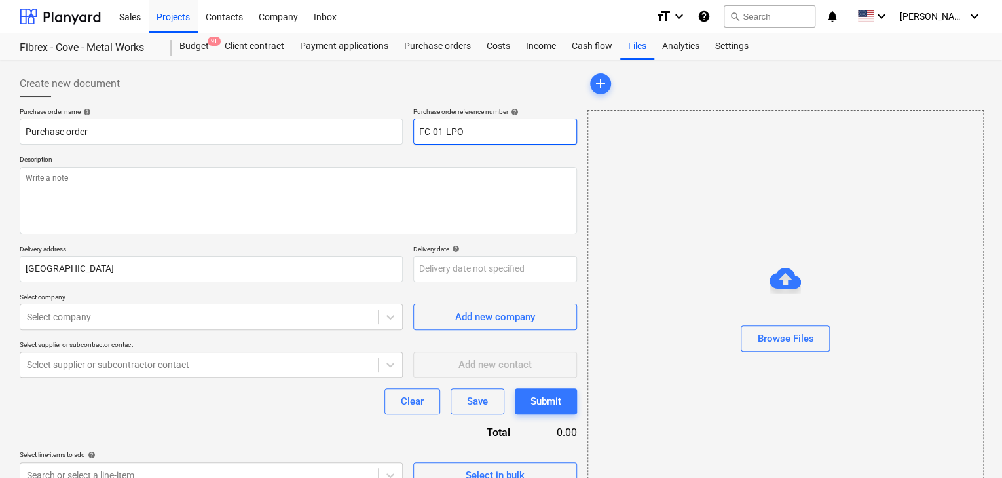
type input "FC-01LPO-"
type textarea "x"
type input "FC-0LPO-"
type textarea "x"
type input "FC-LPO-"
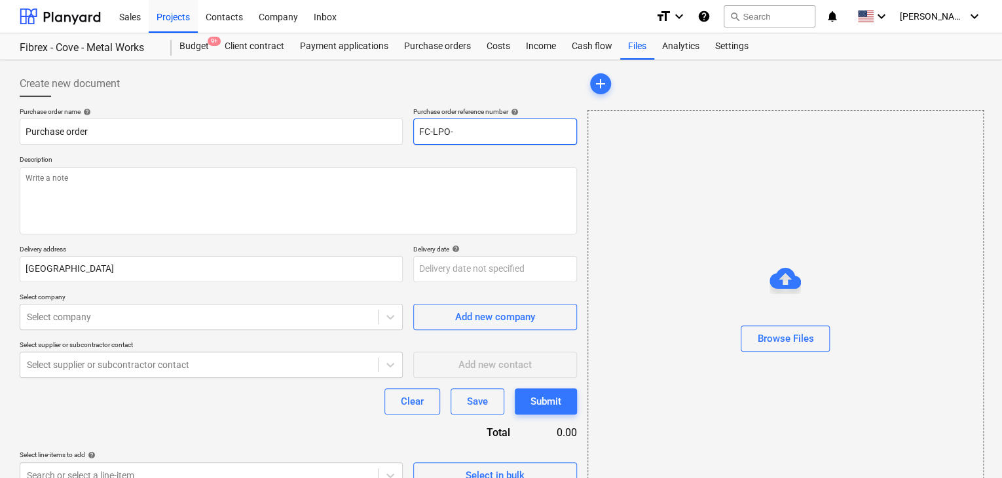
type textarea "x"
type input "FCLPO-"
type textarea "x"
type input "FLPO-"
type textarea "x"
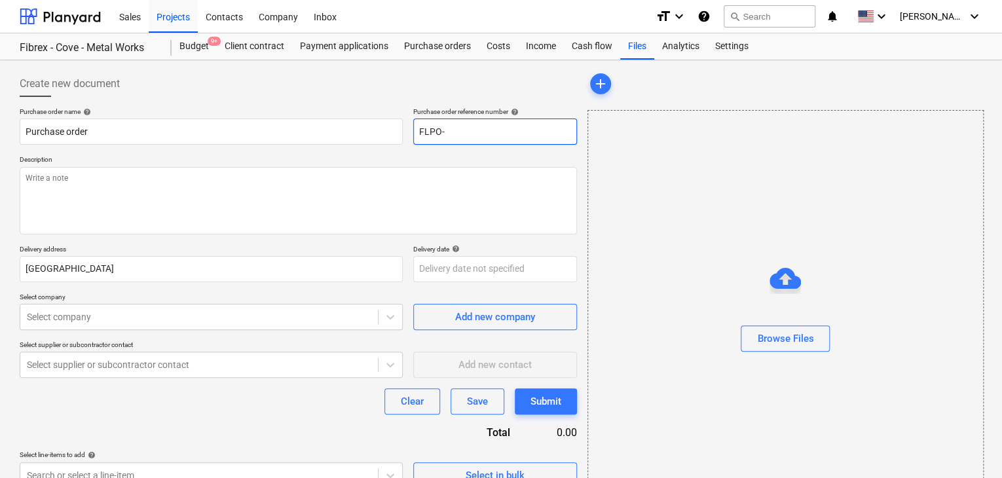
type input "LPO-"
click at [482, 129] on input "LPO-" at bounding box center [495, 132] width 164 height 26
type textarea "x"
type input "LPO-1"
type textarea "x"
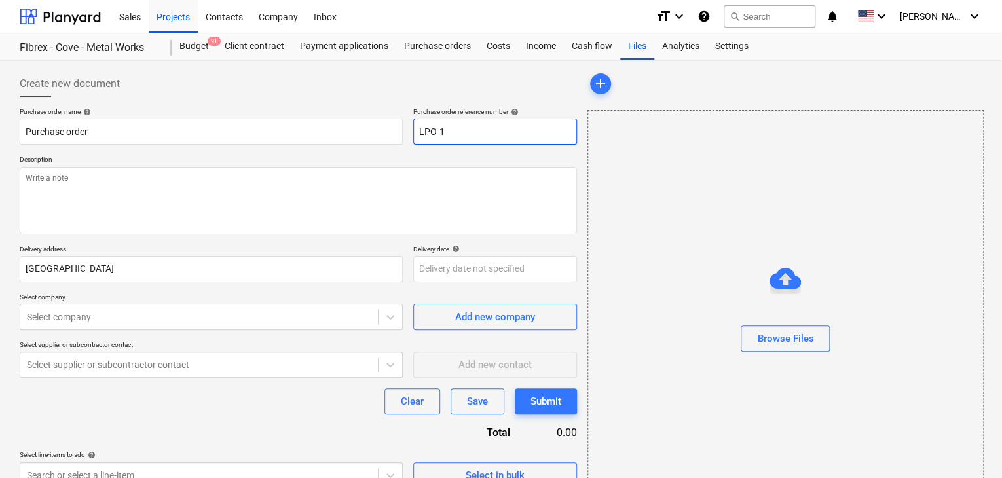
type input "LPO-15"
type textarea "x"
type input "LPO-154"
type textarea "x"
type input "LPO-1541"
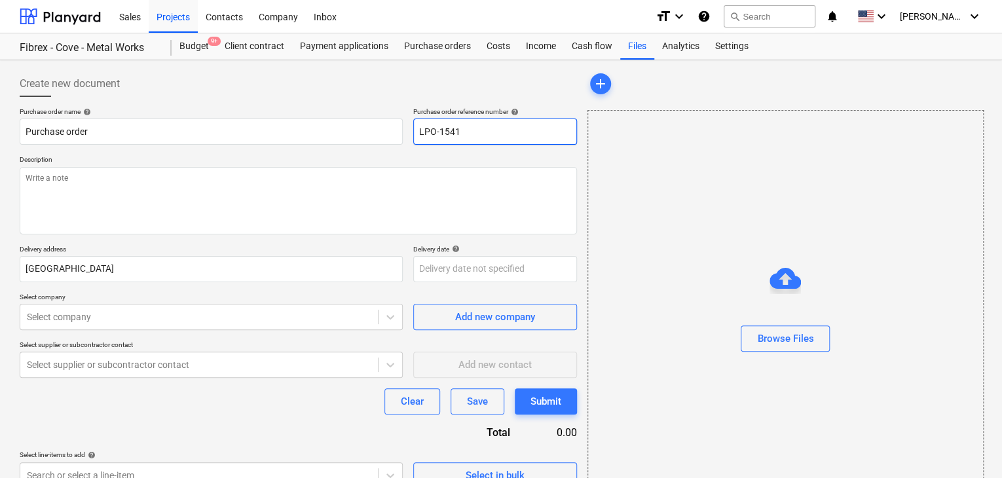
type textarea "x"
type input "LPO-15413"
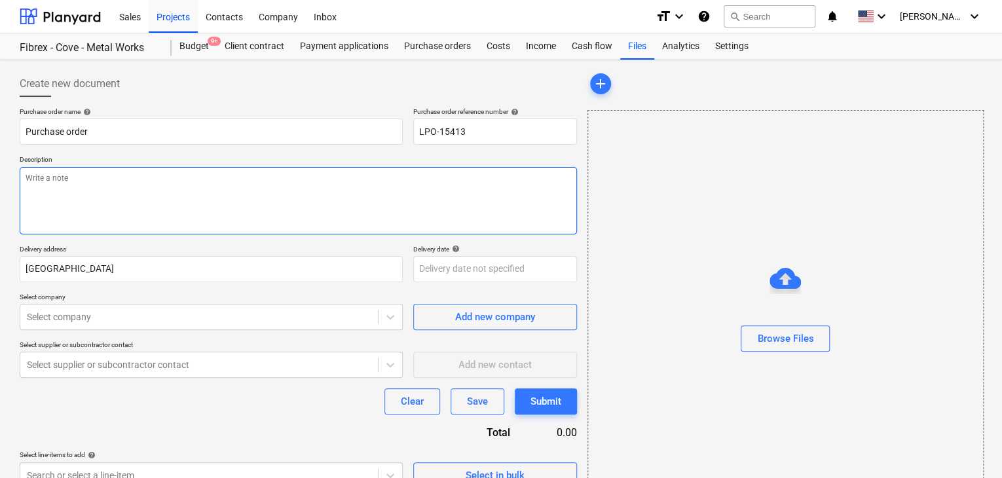
drag, startPoint x: 248, startPoint y: 217, endPoint x: 246, endPoint y: 200, distance: 17.1
click at [248, 211] on textarea at bounding box center [299, 200] width 558 height 67
type textarea "x"
type textarea "2"
type textarea "x"
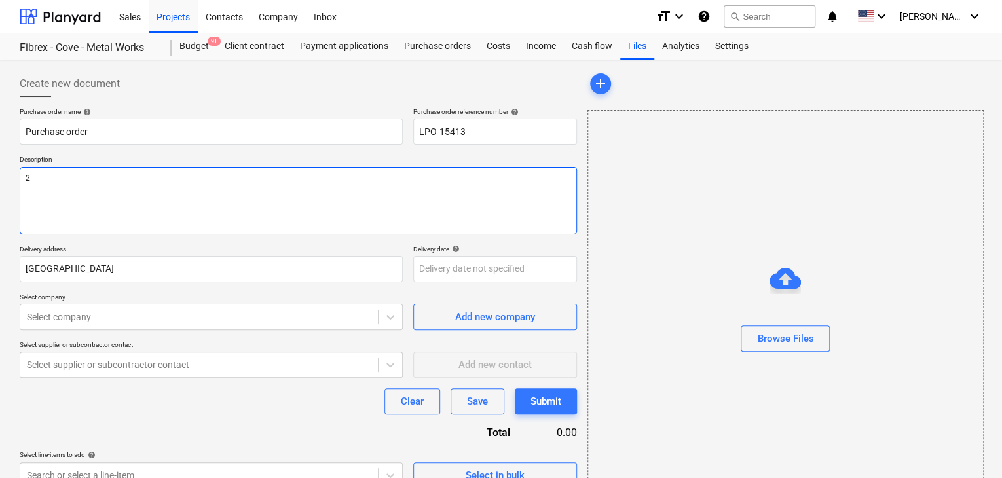
type textarea "27"
type textarea "x"
type textarea "27/"
type textarea "x"
type textarea "27/A"
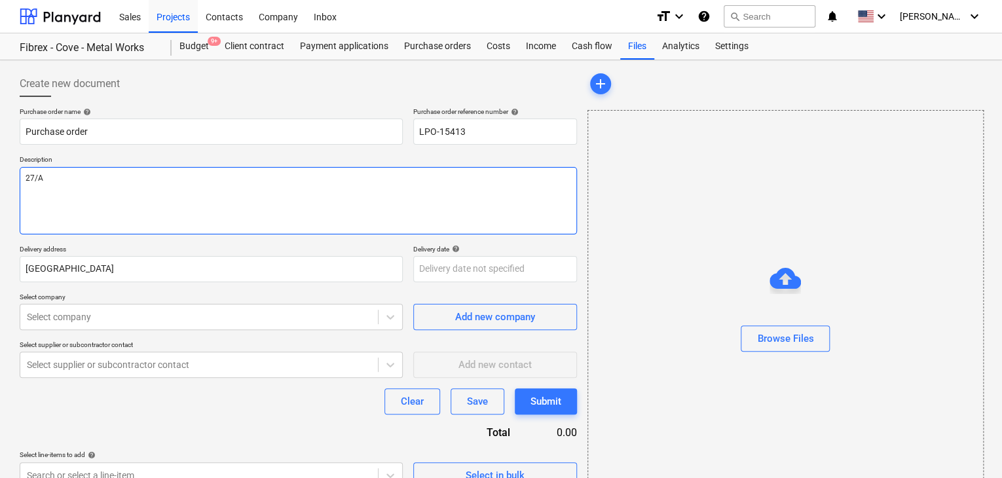
type textarea "x"
type textarea "27/AU"
type textarea "x"
type textarea "27/AUG"
type textarea "x"
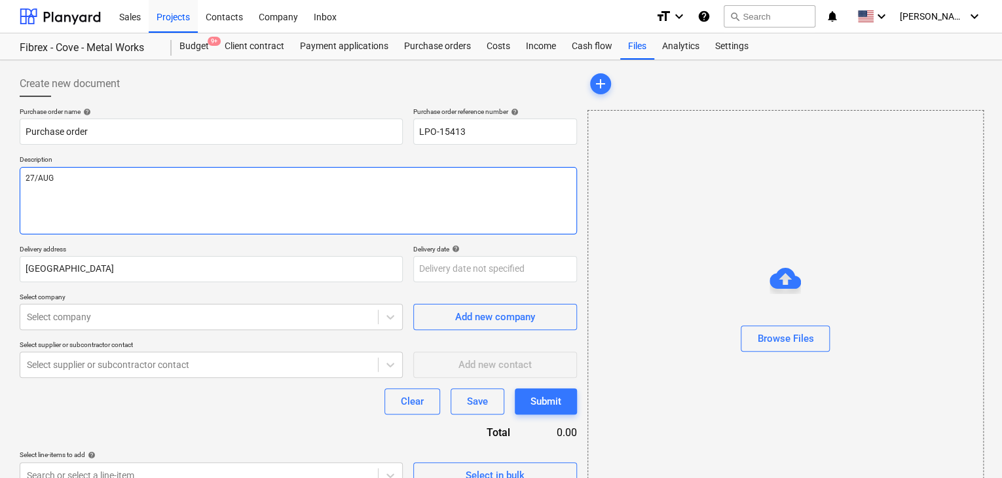
type textarea "27/AUG/"
type textarea "x"
type textarea "27/[DATE]"
type textarea "x"
type textarea "[DATE]"
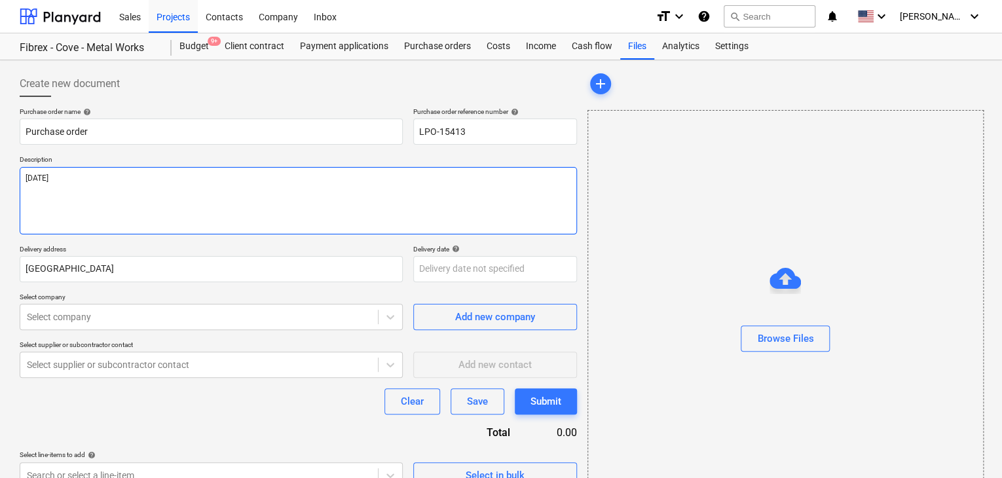
type textarea "x"
type textarea "[DATE]"
type textarea "x"
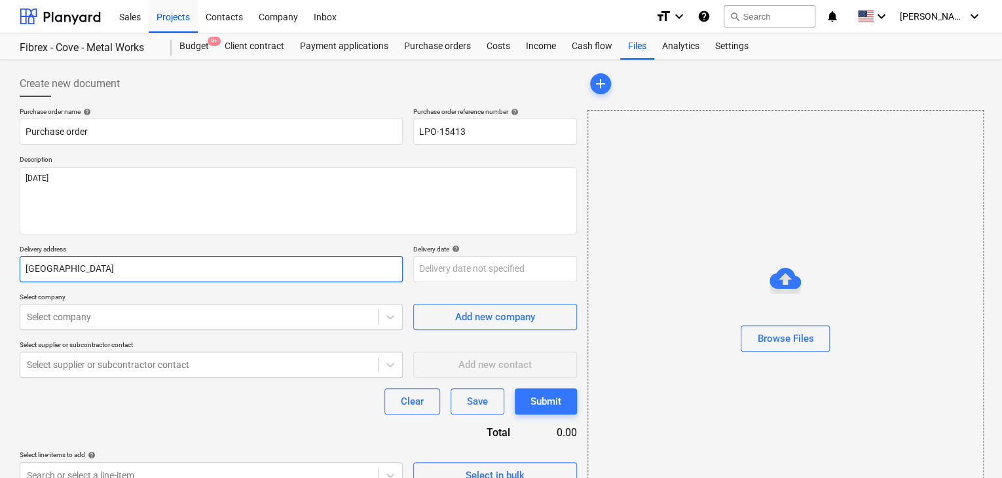
click at [49, 263] on input "[GEOGRAPHIC_DATA]" at bounding box center [211, 269] width 383 height 26
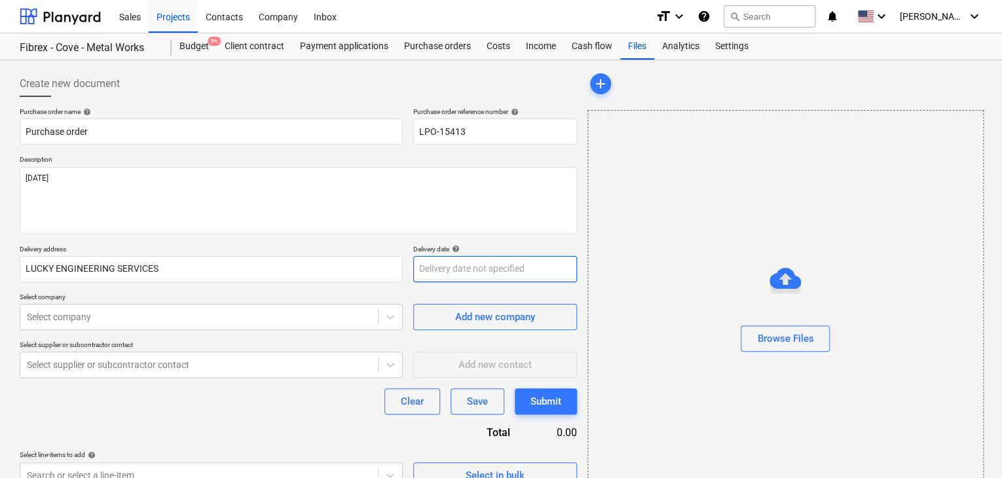
click at [457, 279] on body "Sales Projects Contacts Company Inbox format_size keyboard_arrow_down help sear…" at bounding box center [501, 239] width 1002 height 478
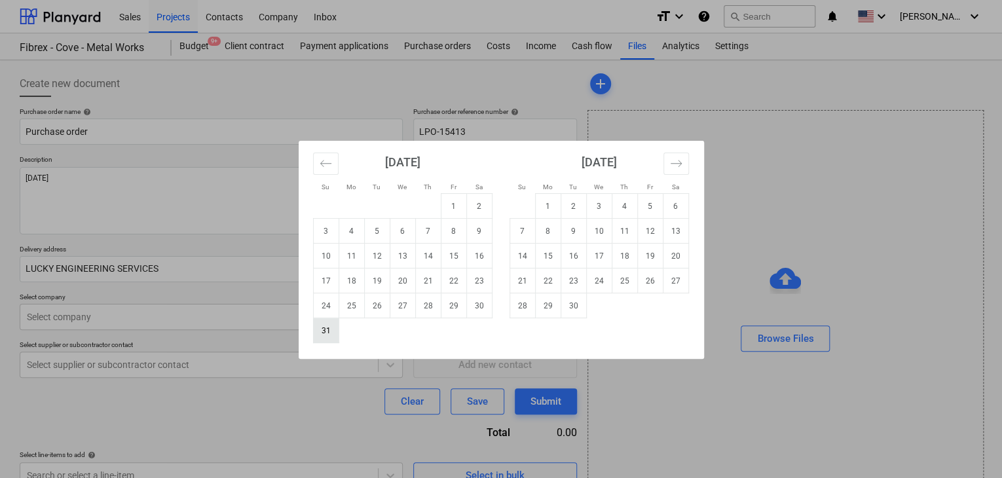
click at [315, 326] on td "31" at bounding box center [326, 330] width 26 height 25
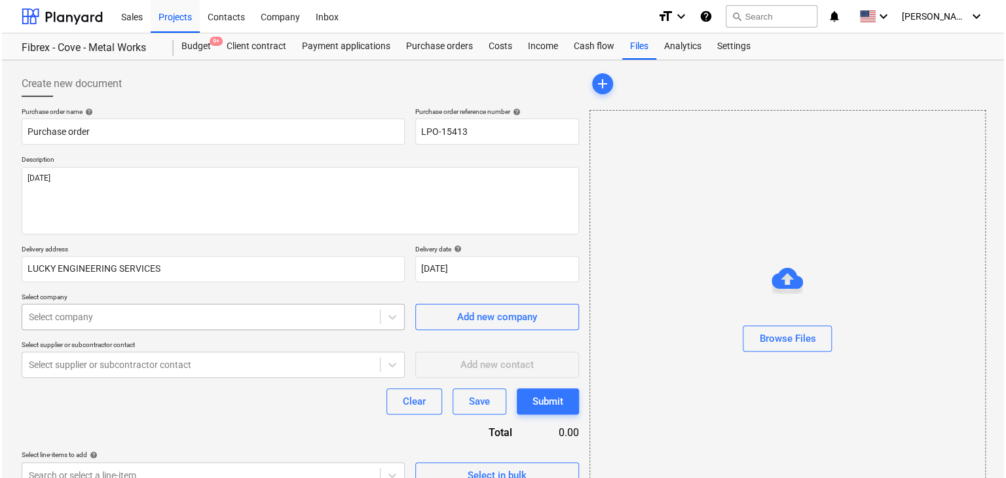
scroll to position [47, 0]
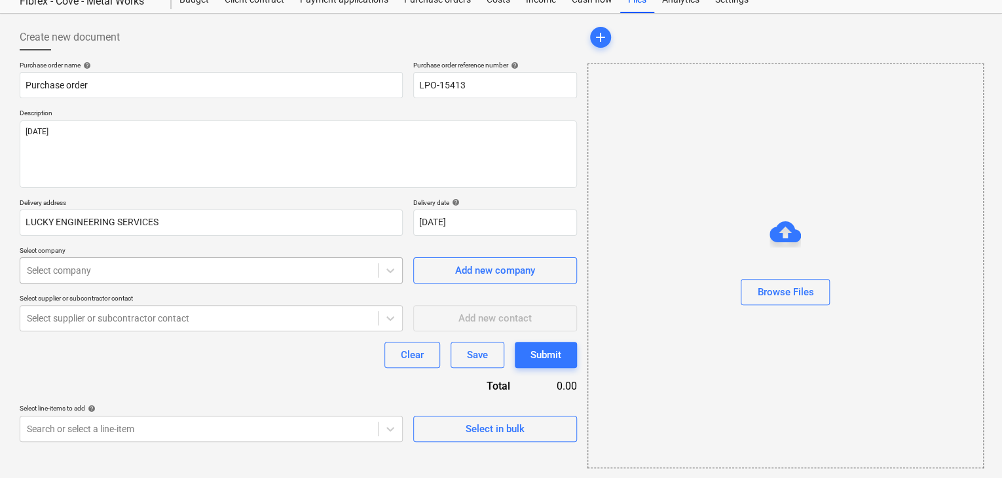
click at [56, 313] on body "Sales Projects Contacts Company Inbox format_size keyboard_arrow_down help sear…" at bounding box center [501, 192] width 1002 height 478
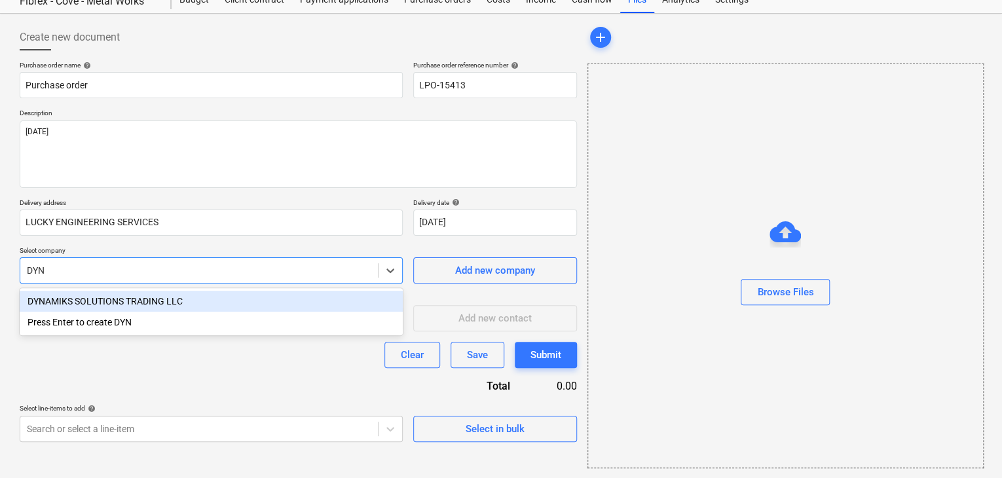
click at [77, 304] on div "DYNAMIKS SOLUTIONS TRADING LLC" at bounding box center [211, 301] width 383 height 21
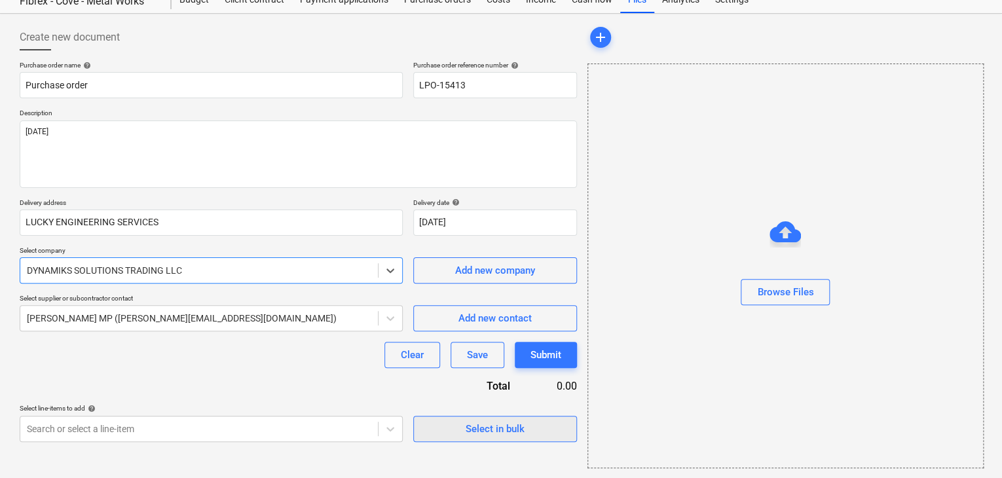
click at [521, 422] on div "Select in bulk" at bounding box center [495, 429] width 59 height 17
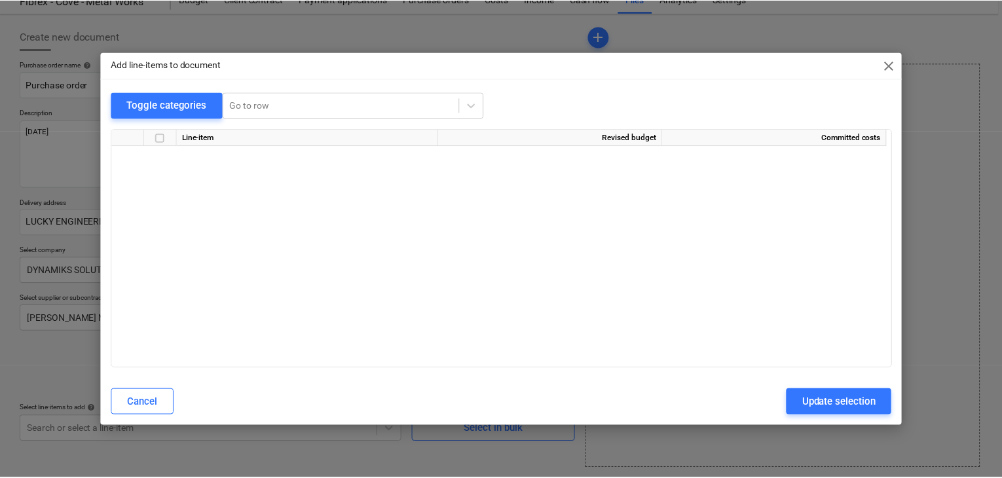
scroll to position [15225, 0]
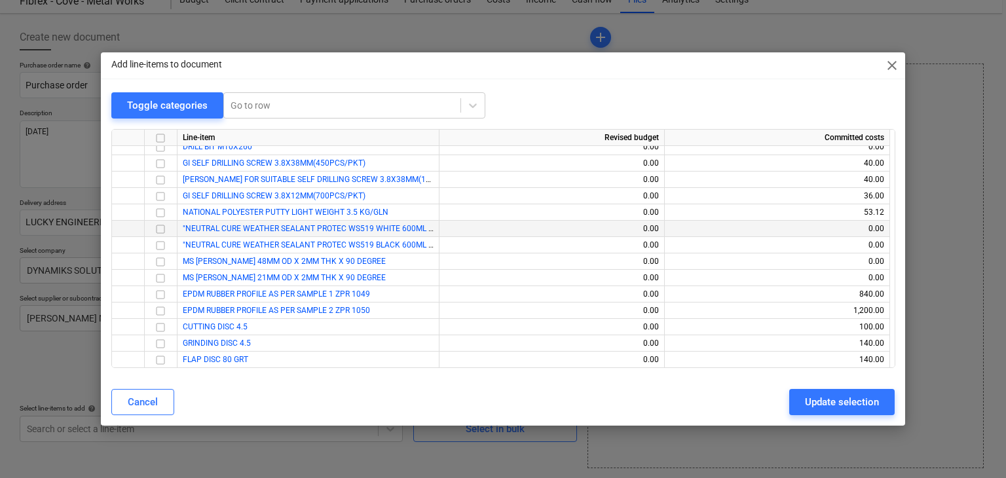
click at [161, 228] on input "checkbox" at bounding box center [161, 229] width 16 height 16
click at [157, 244] on input "checkbox" at bounding box center [161, 246] width 16 height 16
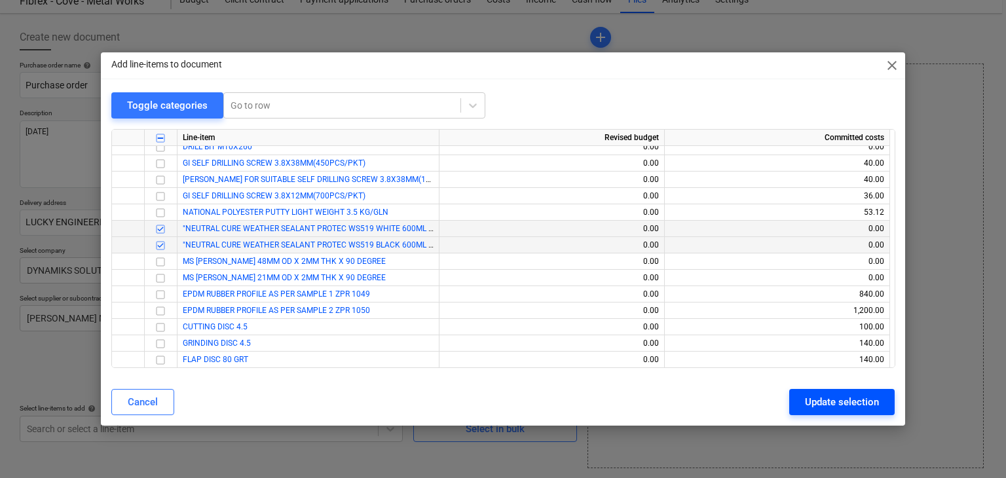
drag, startPoint x: 857, startPoint y: 405, endPoint x: 832, endPoint y: 394, distance: 27.3
click at [854, 404] on div "Update selection" at bounding box center [842, 402] width 74 height 17
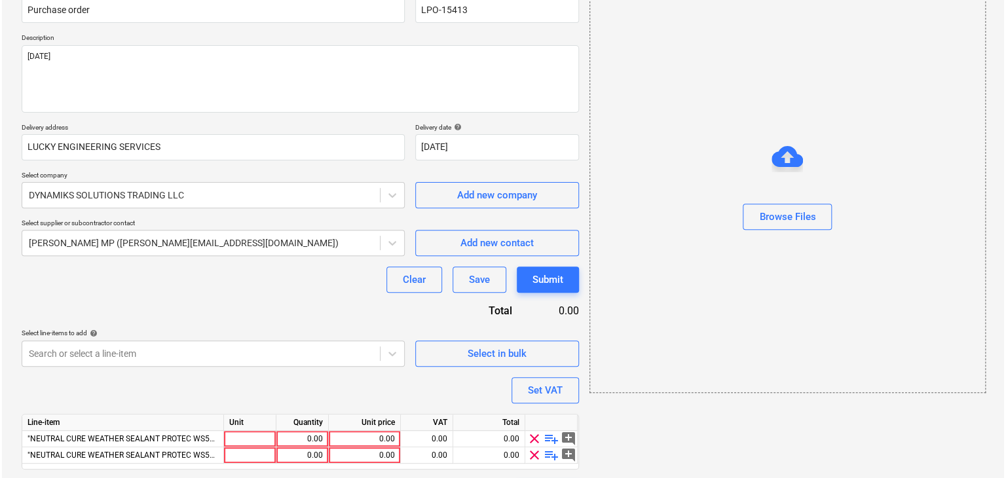
scroll to position [160, 0]
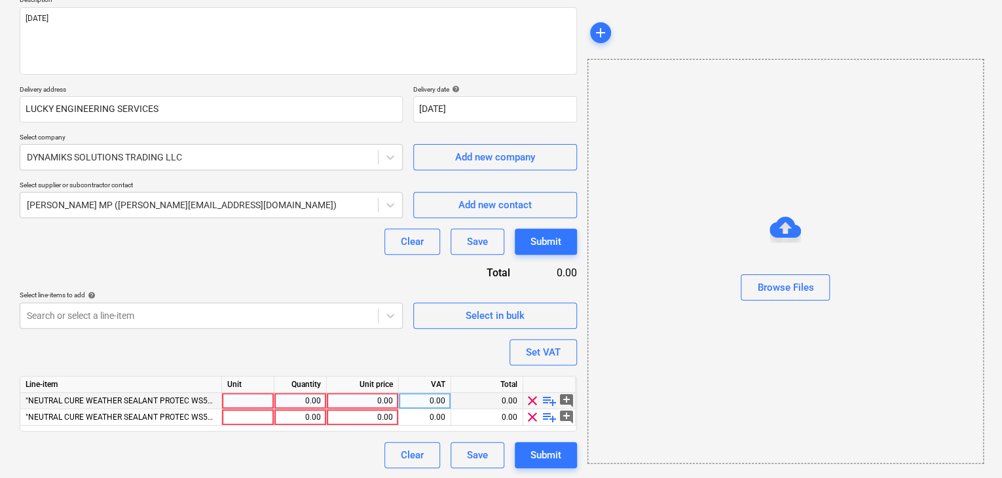
click at [242, 398] on div at bounding box center [248, 401] width 52 height 16
click at [305, 406] on div "0.00" at bounding box center [300, 401] width 41 height 16
click at [342, 398] on div "0.00" at bounding box center [362, 401] width 61 height 16
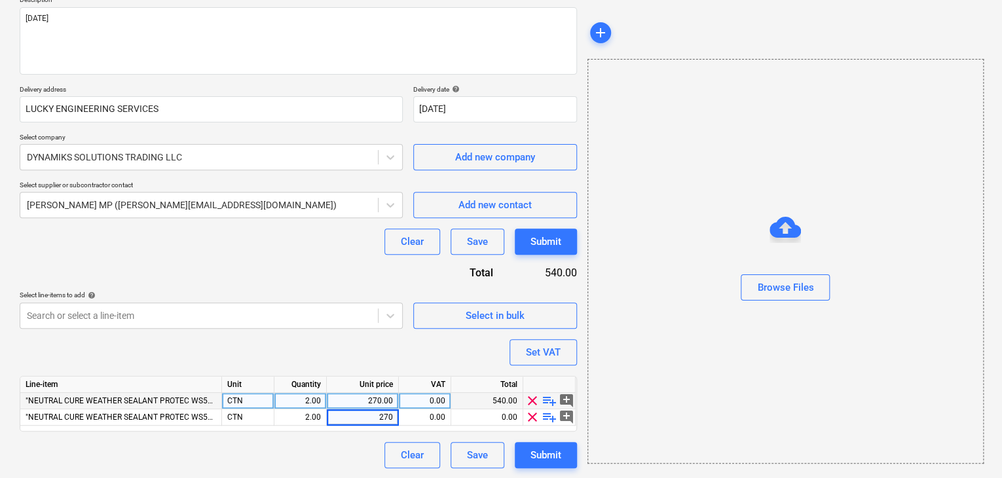
click at [684, 383] on div "Browse Files" at bounding box center [786, 261] width 396 height 405
click at [566, 343] on button "Set VAT" at bounding box center [543, 352] width 67 height 26
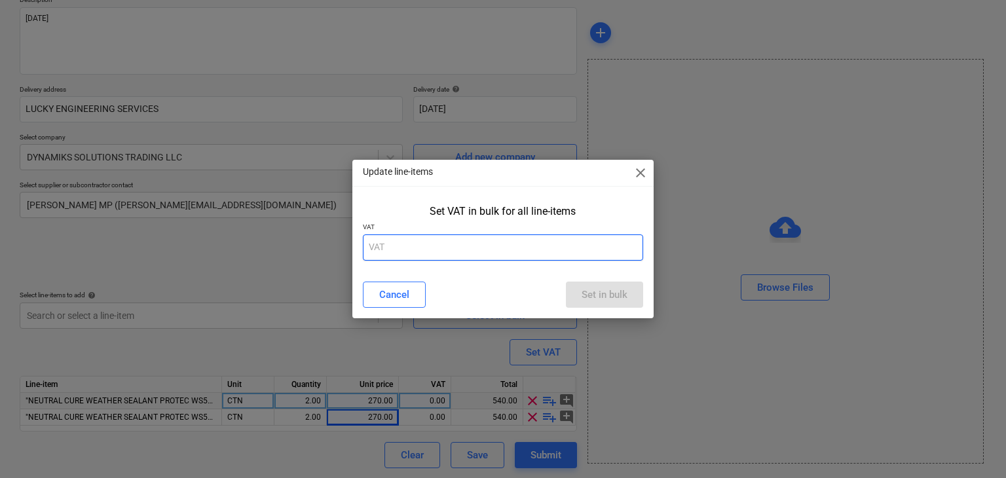
click at [444, 249] on input "text" at bounding box center [503, 248] width 281 height 26
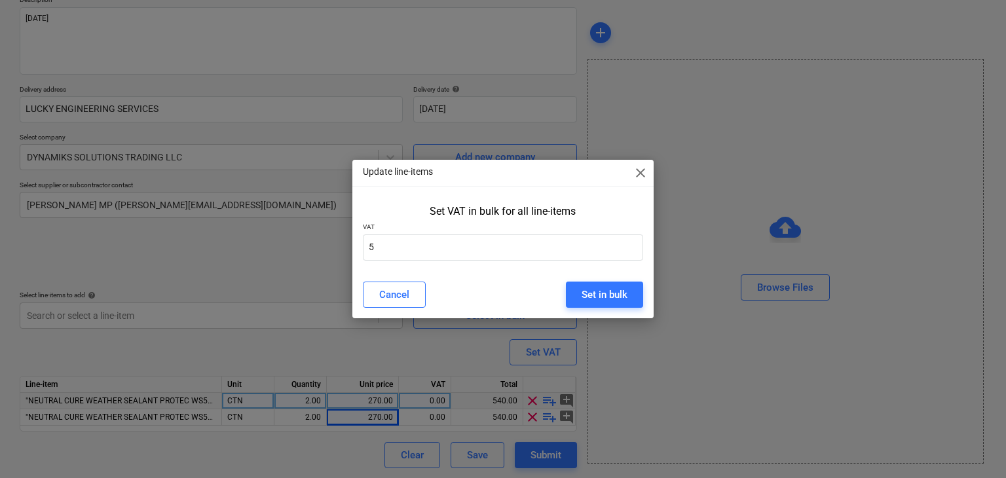
click at [645, 292] on div "Cancel Set in bulk" at bounding box center [503, 294] width 297 height 37
click at [619, 306] on button "Set in bulk" at bounding box center [604, 295] width 77 height 26
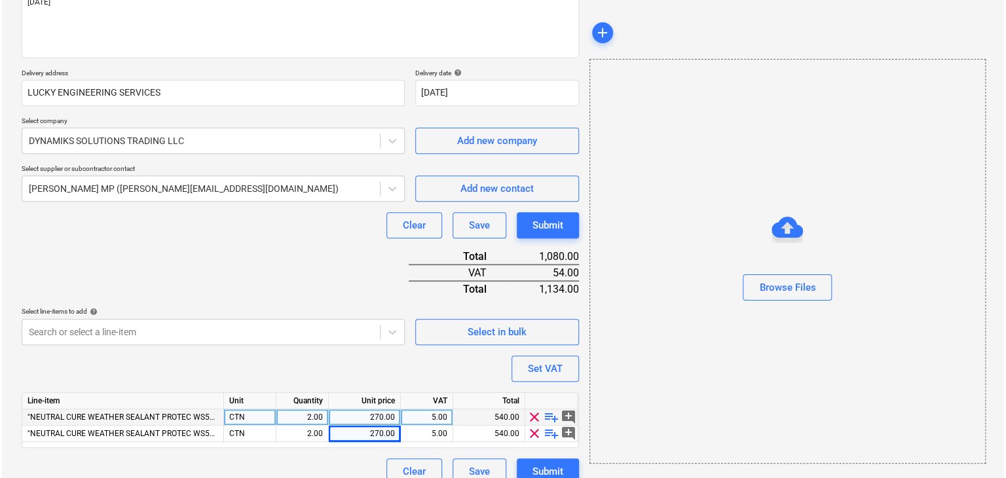
scroll to position [193, 0]
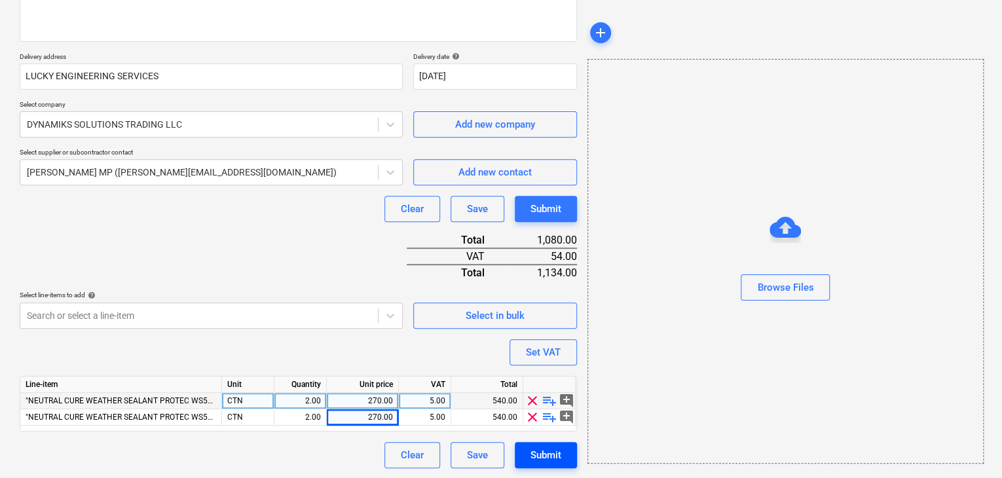
click at [561, 453] on button "Submit" at bounding box center [546, 455] width 62 height 26
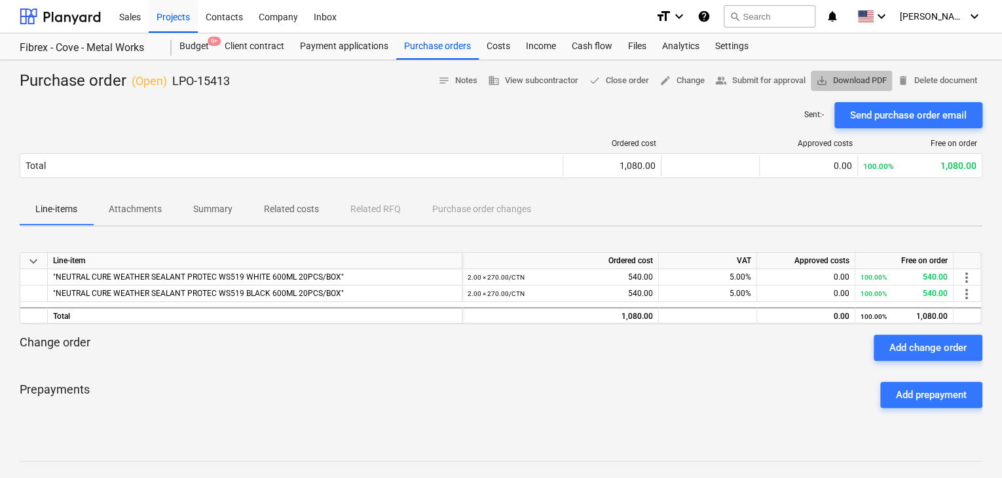
click at [848, 74] on span "save_alt Download PDF" at bounding box center [851, 80] width 71 height 15
click at [427, 43] on div "Purchase orders" at bounding box center [437, 46] width 83 height 26
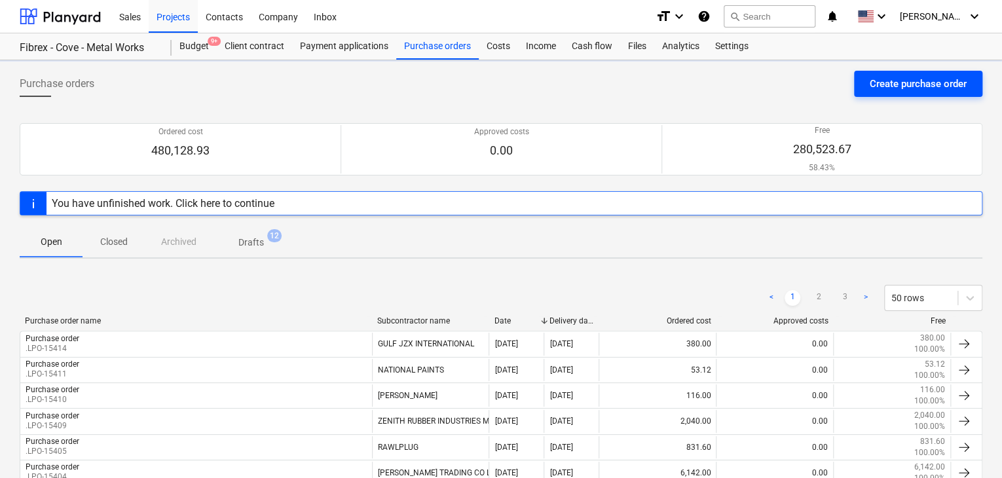
click at [880, 84] on div "Create purchase order" at bounding box center [918, 83] width 97 height 17
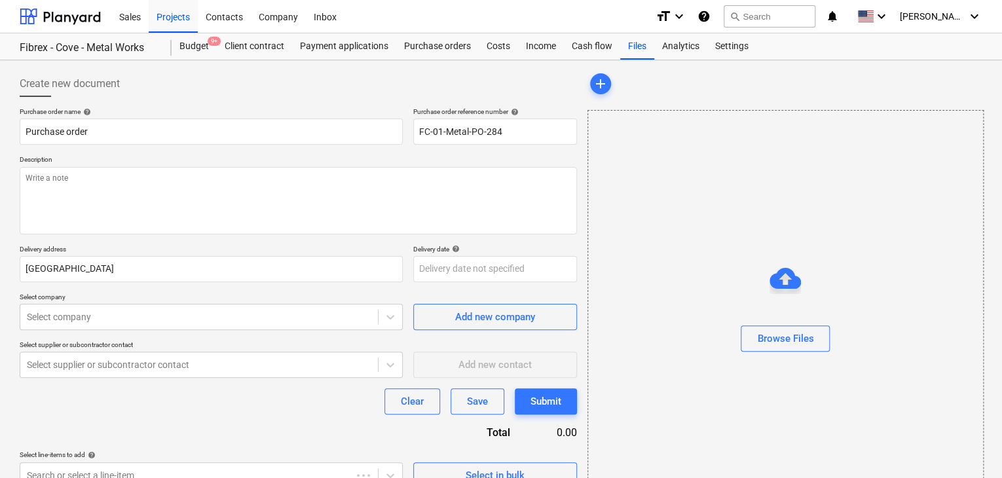
click at [493, 147] on div "Purchase order name help Purchase order Purchase order reference number help FC…" at bounding box center [299, 297] width 558 height 381
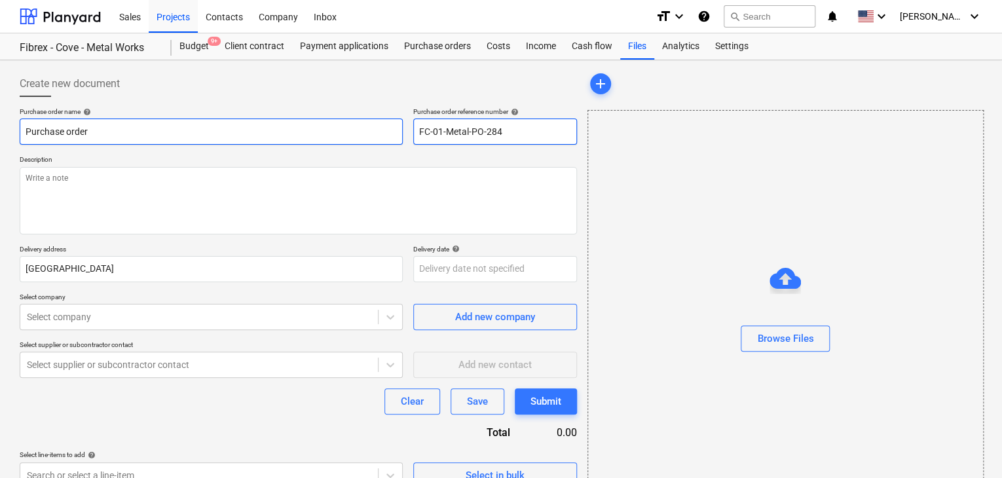
drag, startPoint x: 509, startPoint y: 132, endPoint x: 370, endPoint y: 134, distance: 139.6
click at [370, 134] on div "Purchase order name help Purchase order Purchase order reference number help FC…" at bounding box center [299, 125] width 558 height 37
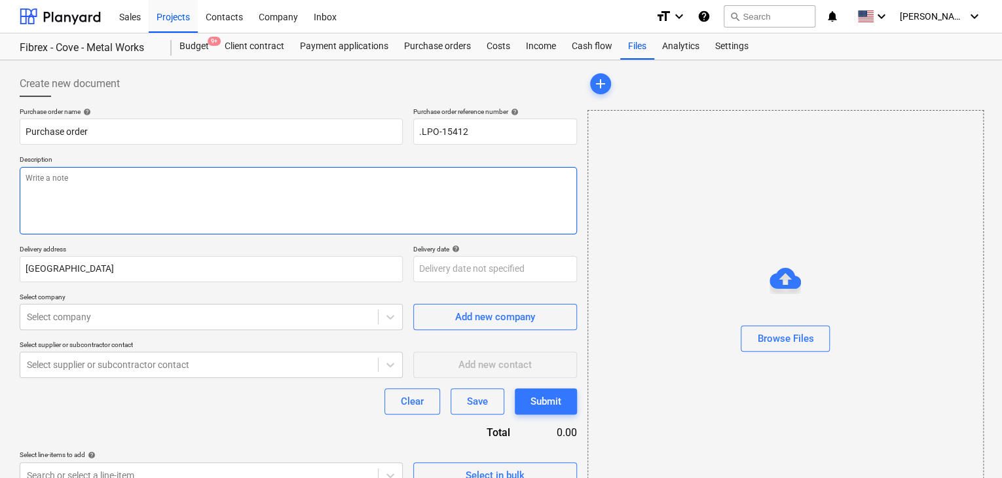
click at [283, 224] on textarea at bounding box center [299, 200] width 558 height 67
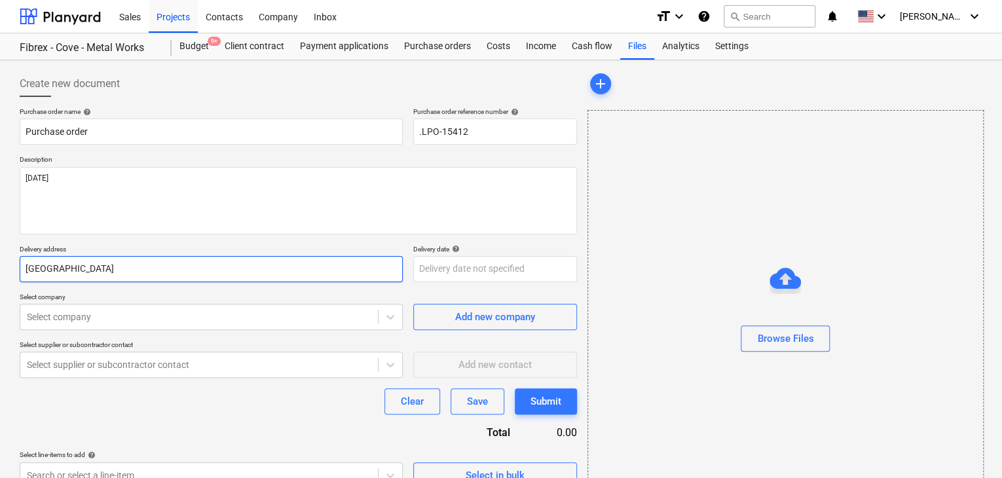
click at [90, 265] on input "[GEOGRAPHIC_DATA]" at bounding box center [211, 269] width 383 height 26
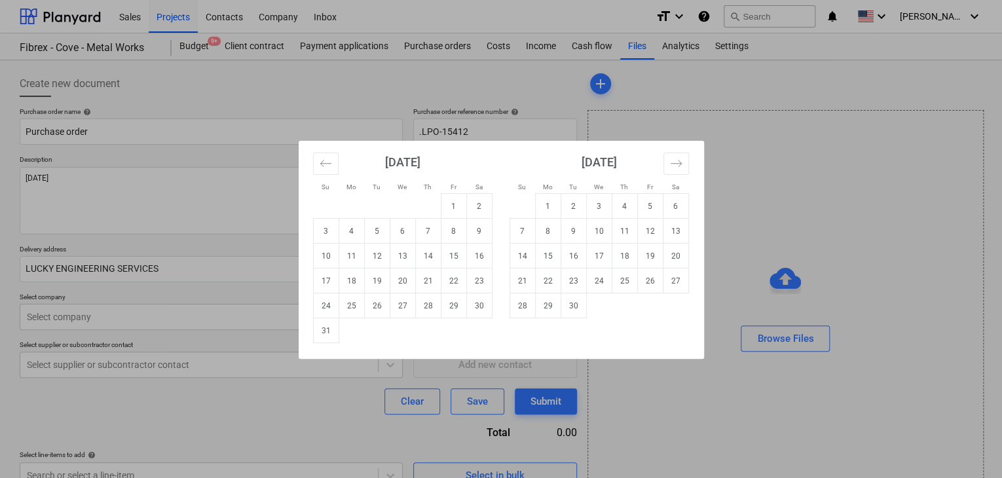
click at [430, 264] on body "Sales Projects Contacts Company Inbox format_size keyboard_arrow_down help sear…" at bounding box center [501, 239] width 1002 height 478
click at [320, 330] on td "31" at bounding box center [326, 330] width 26 height 25
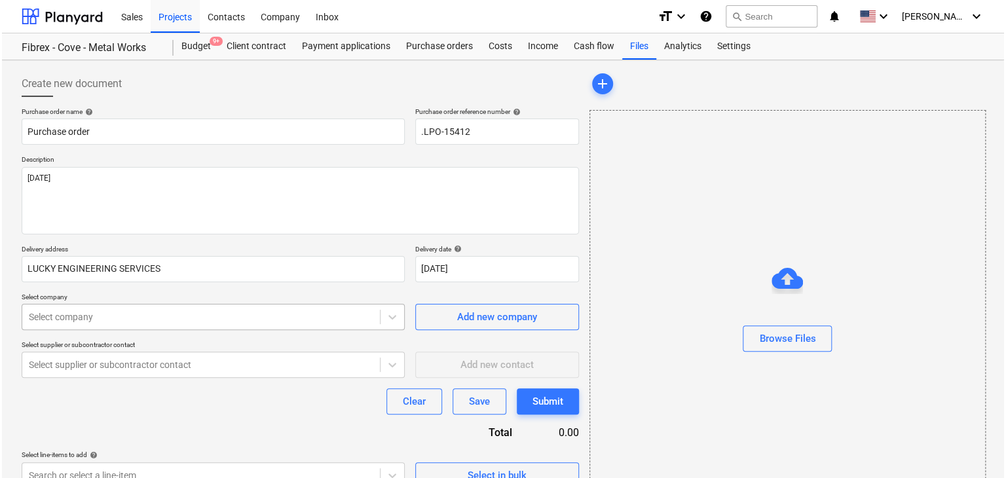
scroll to position [47, 0]
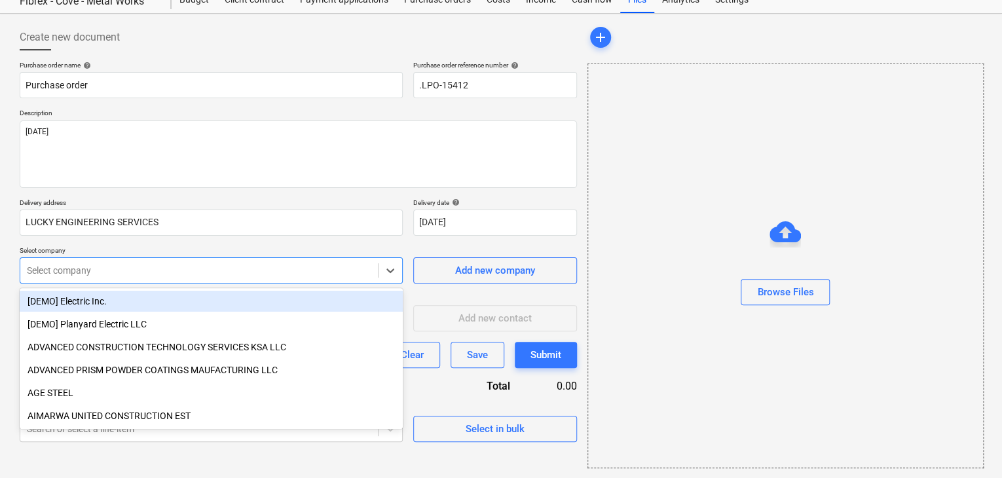
click at [126, 308] on body "Sales Projects Contacts Company Inbox format_size keyboard_arrow_down help sear…" at bounding box center [501, 192] width 1002 height 478
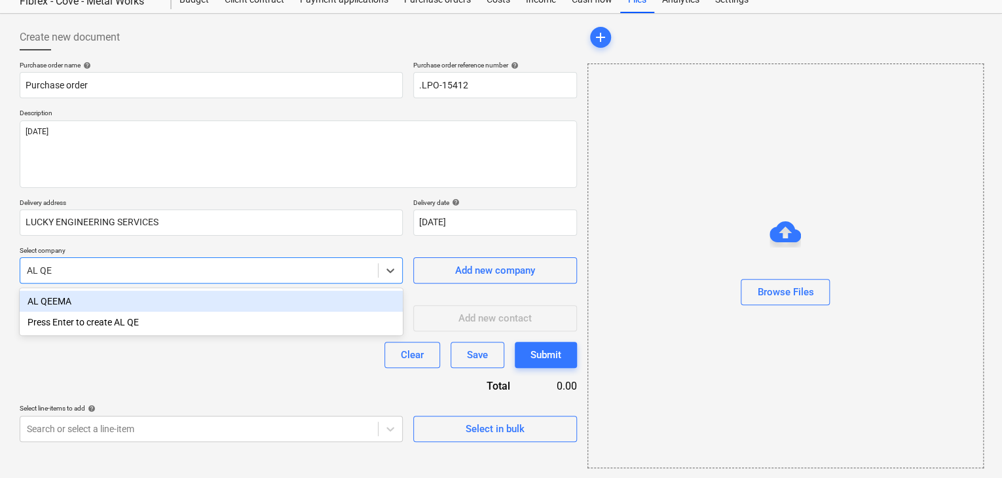
click at [126, 308] on div "AL QEEMA" at bounding box center [211, 301] width 383 height 21
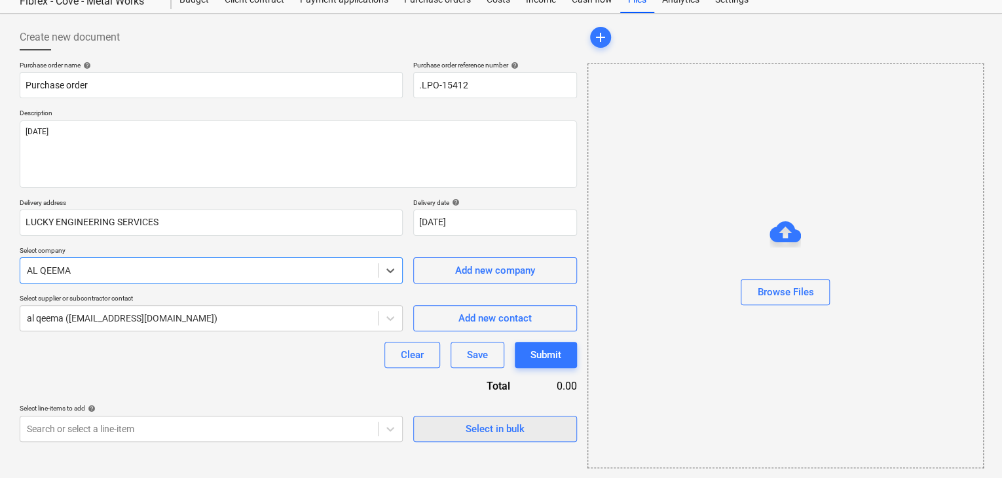
click at [429, 428] on button "Select in bulk" at bounding box center [495, 429] width 164 height 26
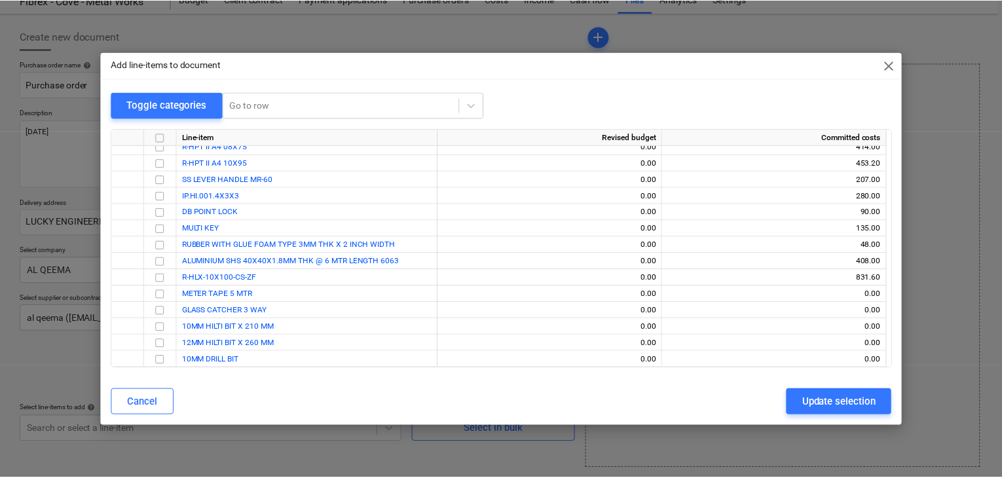
scroll to position [14307, 0]
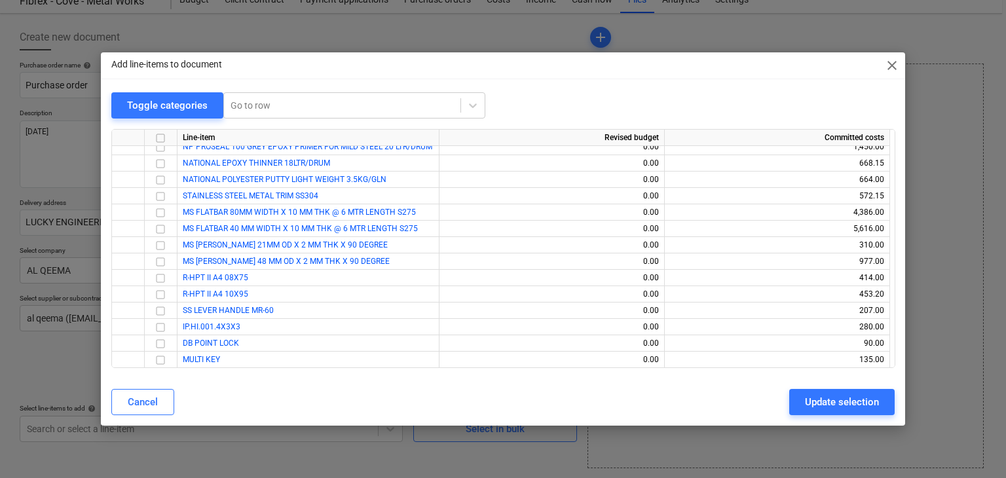
click at [254, 87] on div "Add line-items to document close Toggle categories Go to row Line-item Revised …" at bounding box center [503, 239] width 805 height 374
click at [164, 244] on input "checkbox" at bounding box center [161, 246] width 16 height 16
click at [163, 255] on input "checkbox" at bounding box center [161, 262] width 16 height 16
drag, startPoint x: 810, startPoint y: 399, endPoint x: 544, endPoint y: 345, distance: 272.0
click at [809, 398] on div "Update selection" at bounding box center [842, 402] width 74 height 17
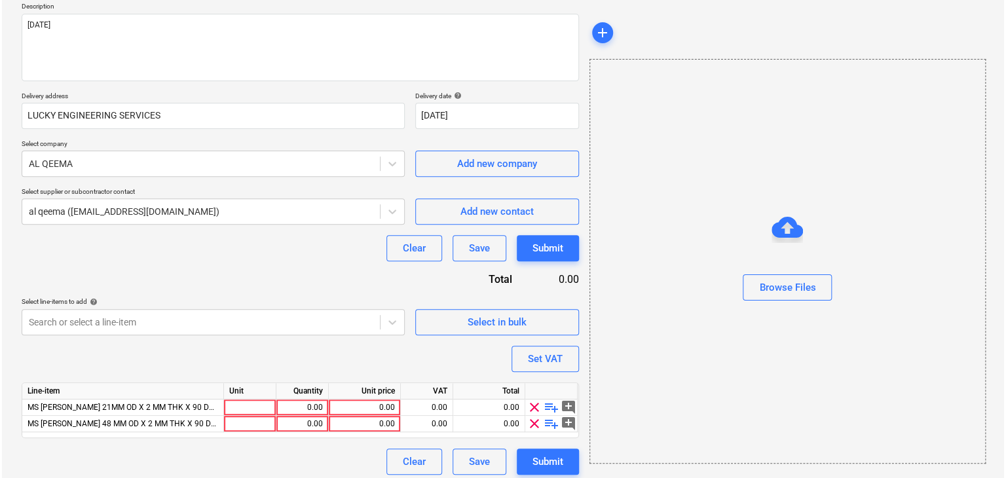
scroll to position [160, 0]
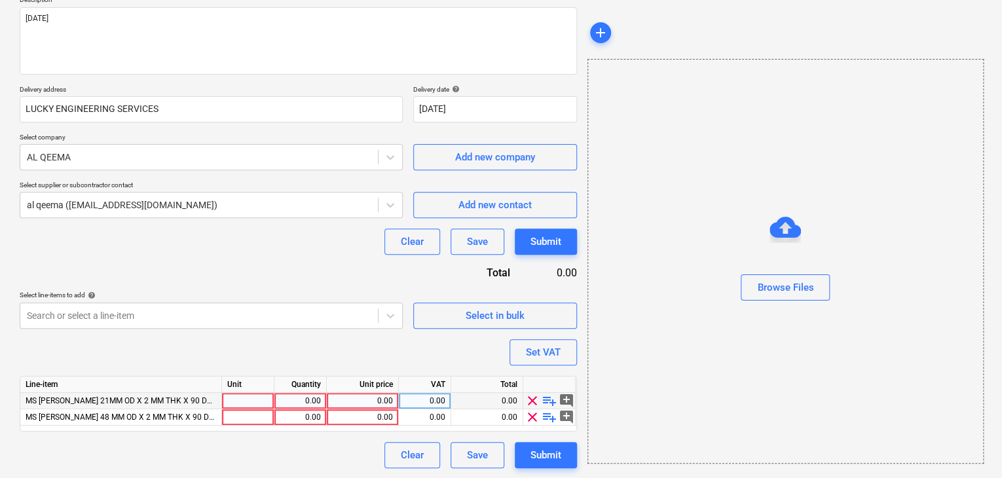
click at [246, 401] on div at bounding box center [248, 401] width 52 height 16
click at [290, 396] on div "0.00" at bounding box center [300, 401] width 41 height 16
click at [359, 396] on div "0.00" at bounding box center [362, 401] width 61 height 16
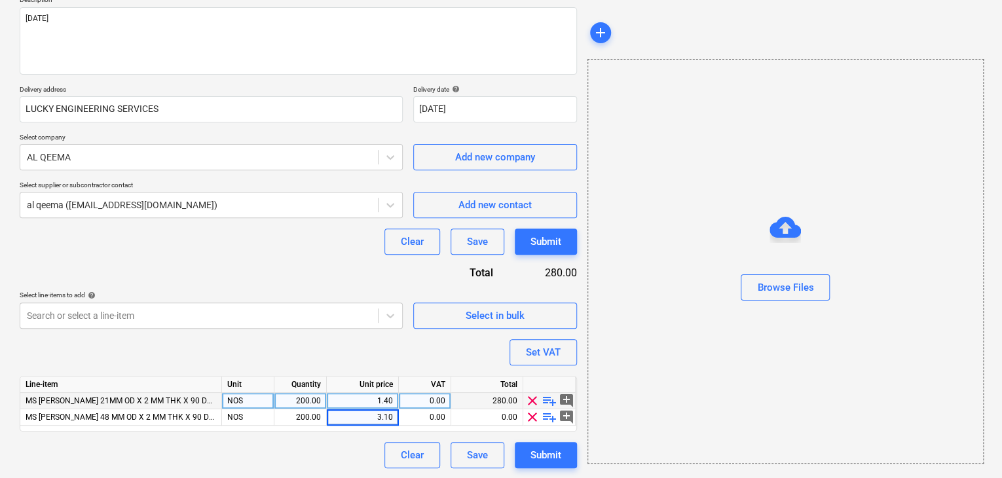
drag, startPoint x: 656, startPoint y: 341, endPoint x: 649, endPoint y: 339, distance: 6.8
click at [653, 340] on div "Browse Files" at bounding box center [786, 261] width 396 height 405
click at [558, 344] on div "Set VAT" at bounding box center [543, 352] width 35 height 17
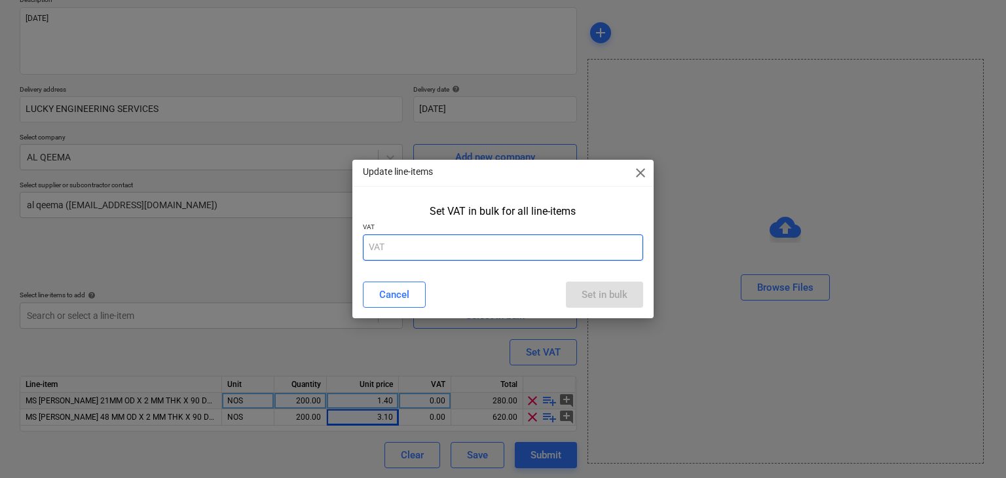
drag, startPoint x: 457, startPoint y: 253, endPoint x: 445, endPoint y: 257, distance: 13.1
click at [457, 252] on input "text" at bounding box center [503, 248] width 281 height 26
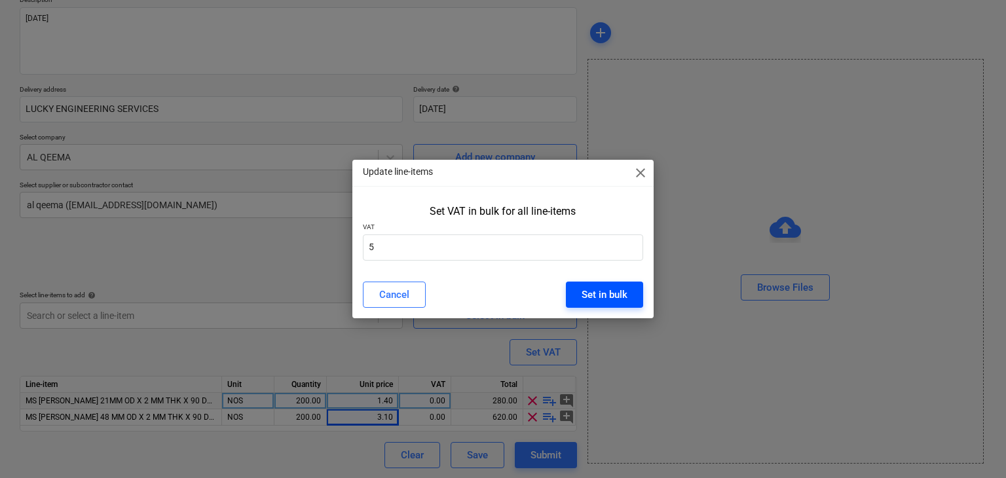
click at [601, 290] on div "Set in bulk" at bounding box center [605, 294] width 46 height 17
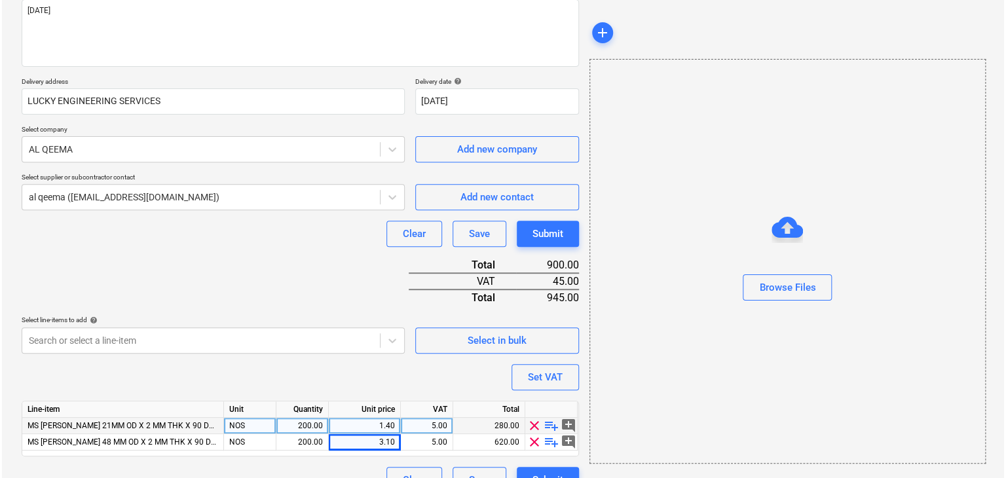
scroll to position [193, 0]
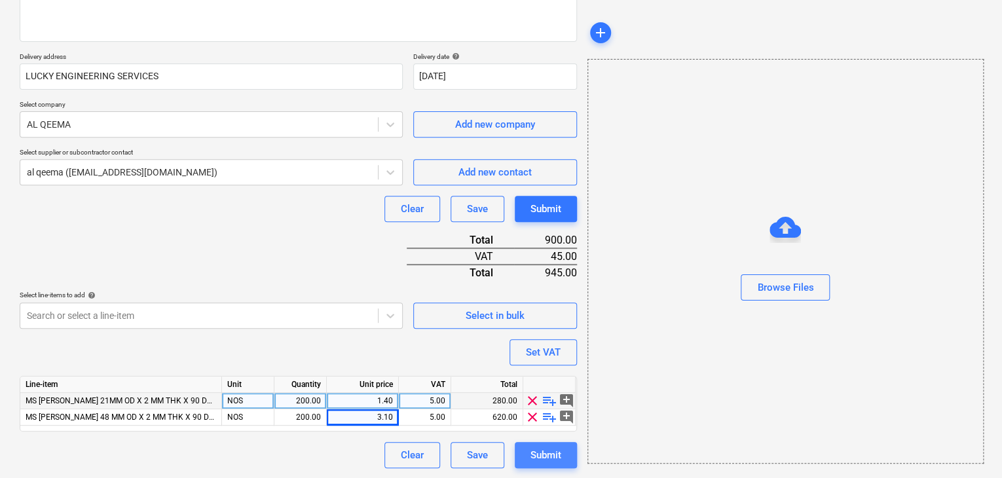
click at [545, 457] on div "Submit" at bounding box center [546, 455] width 31 height 17
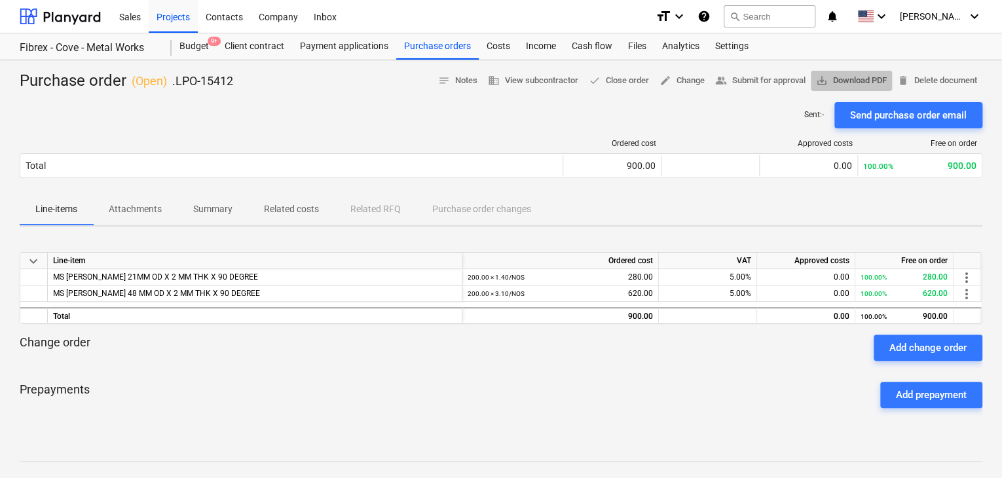
click at [858, 76] on span "save_alt Download PDF" at bounding box center [851, 80] width 71 height 15
